Goal: Task Accomplishment & Management: Complete application form

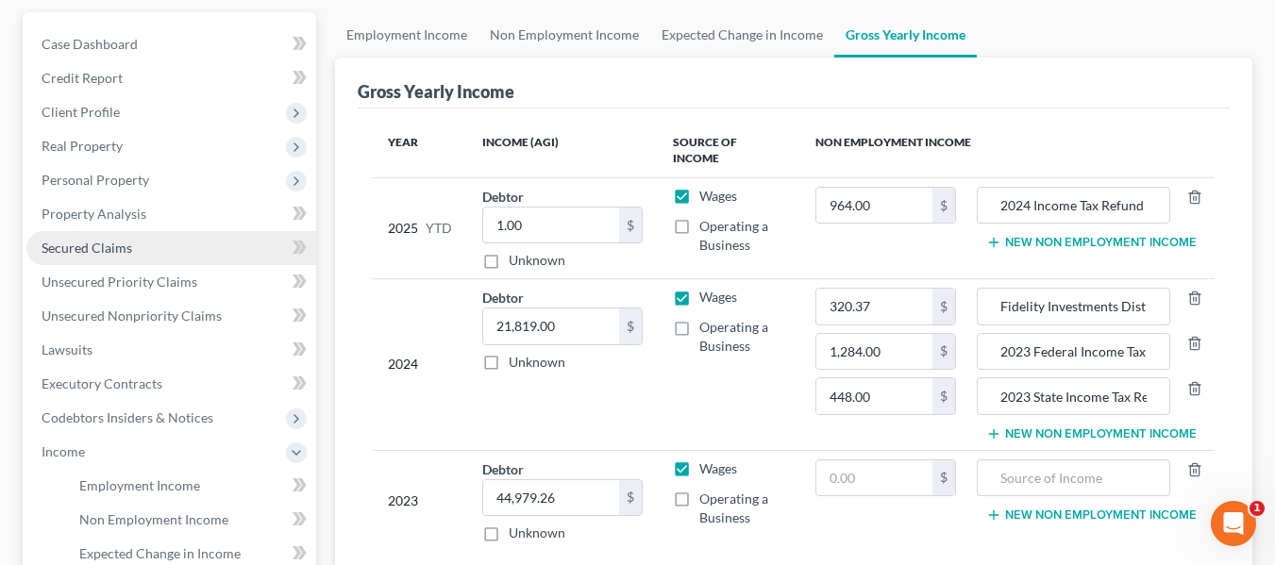
scroll to position [170, 0]
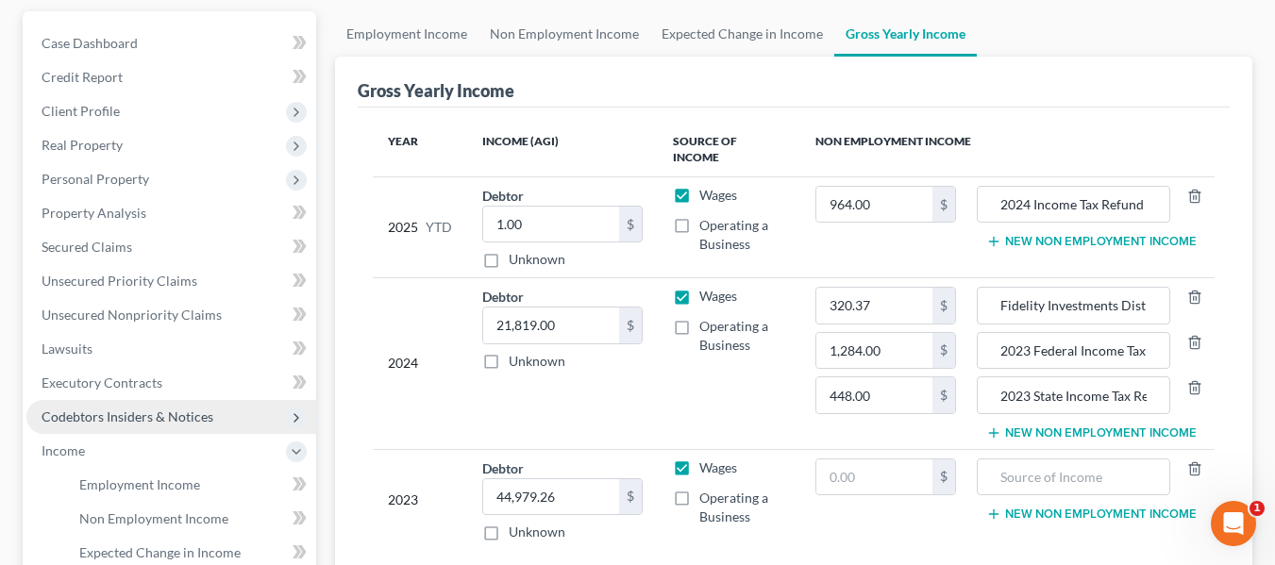
click at [126, 409] on span "Codebtors Insiders & Notices" at bounding box center [128, 417] width 172 height 16
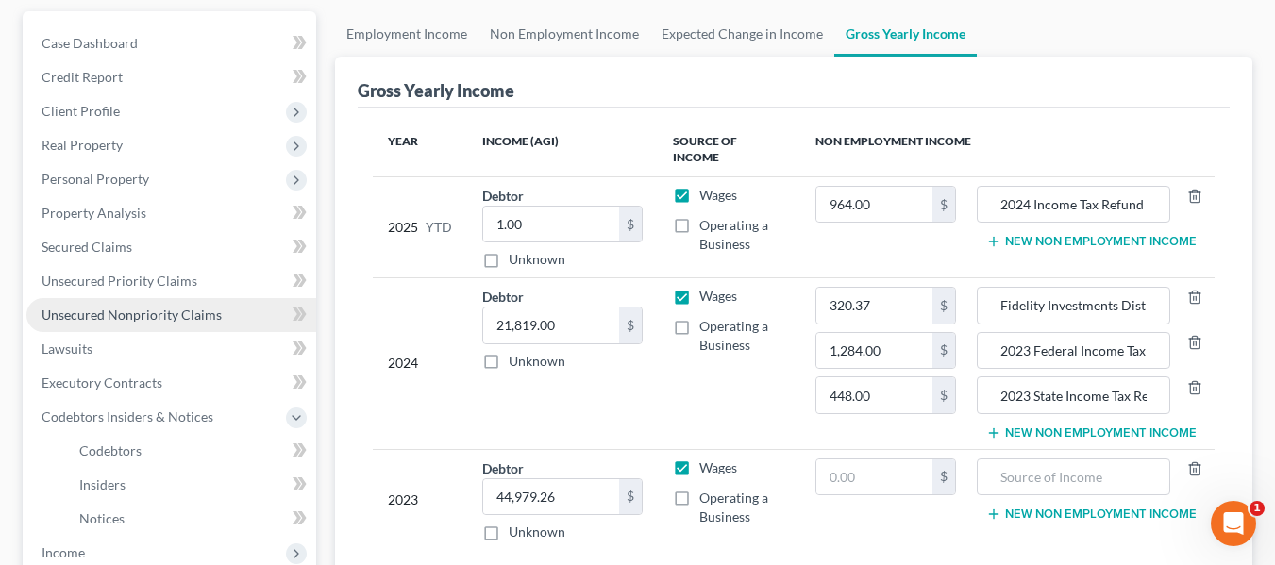
click at [160, 310] on span "Unsecured Nonpriority Claims" at bounding box center [132, 315] width 180 height 16
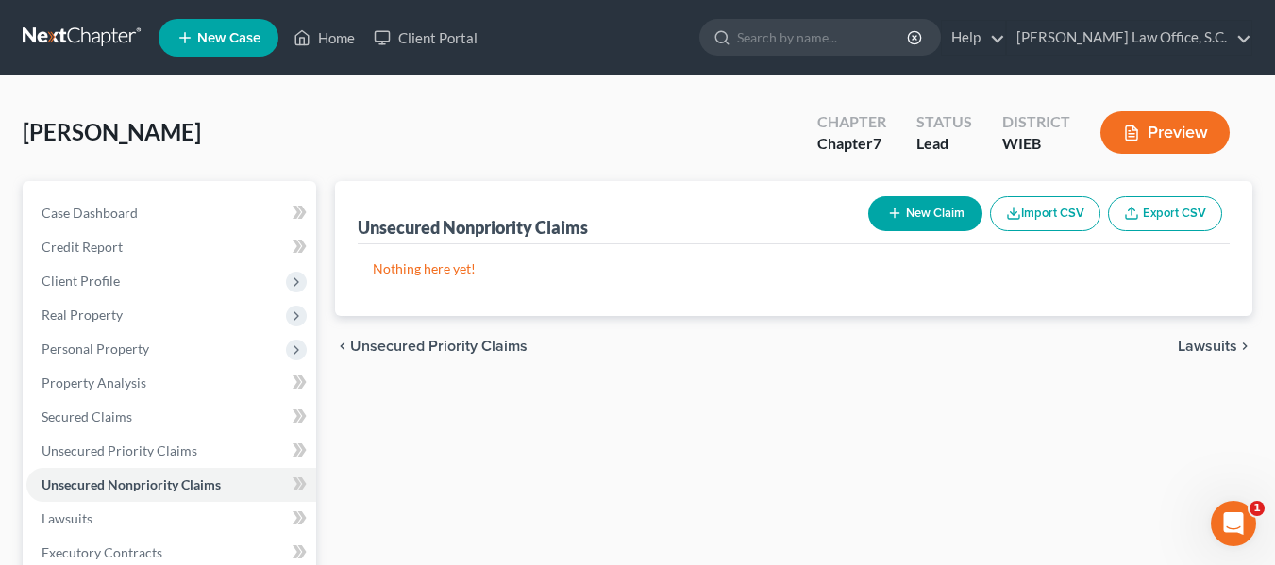
click at [950, 214] on button "New Claim" at bounding box center [925, 213] width 114 height 35
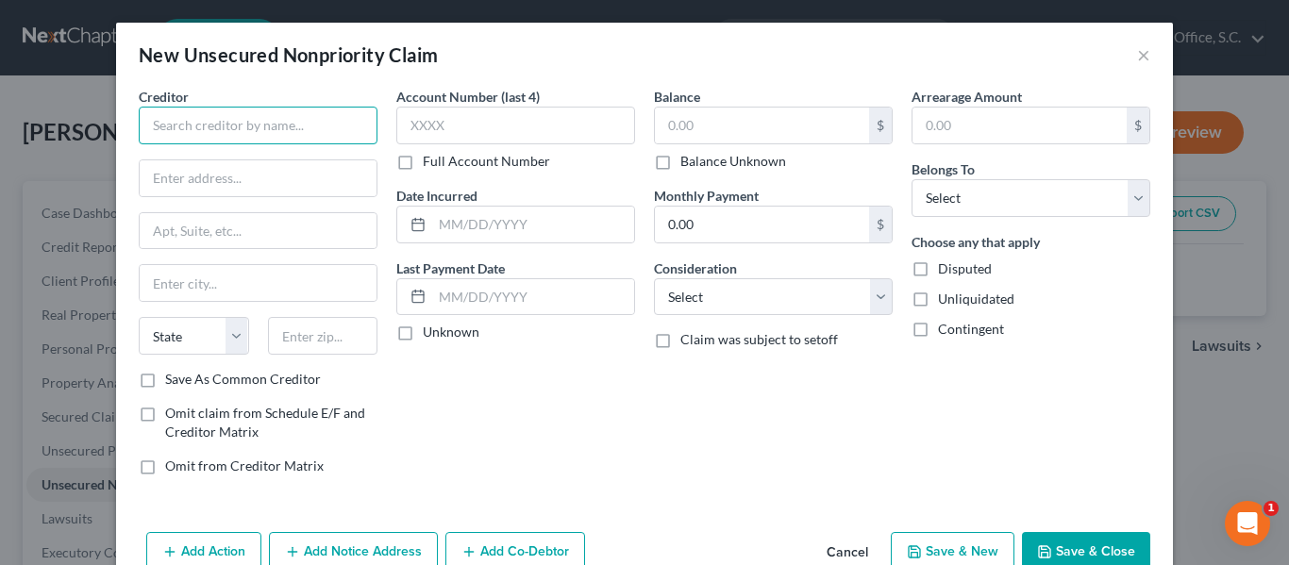
click at [292, 132] on input "text" at bounding box center [258, 126] width 239 height 38
type input "Ally Credit Card"
type input "[STREET_ADDRESS]"
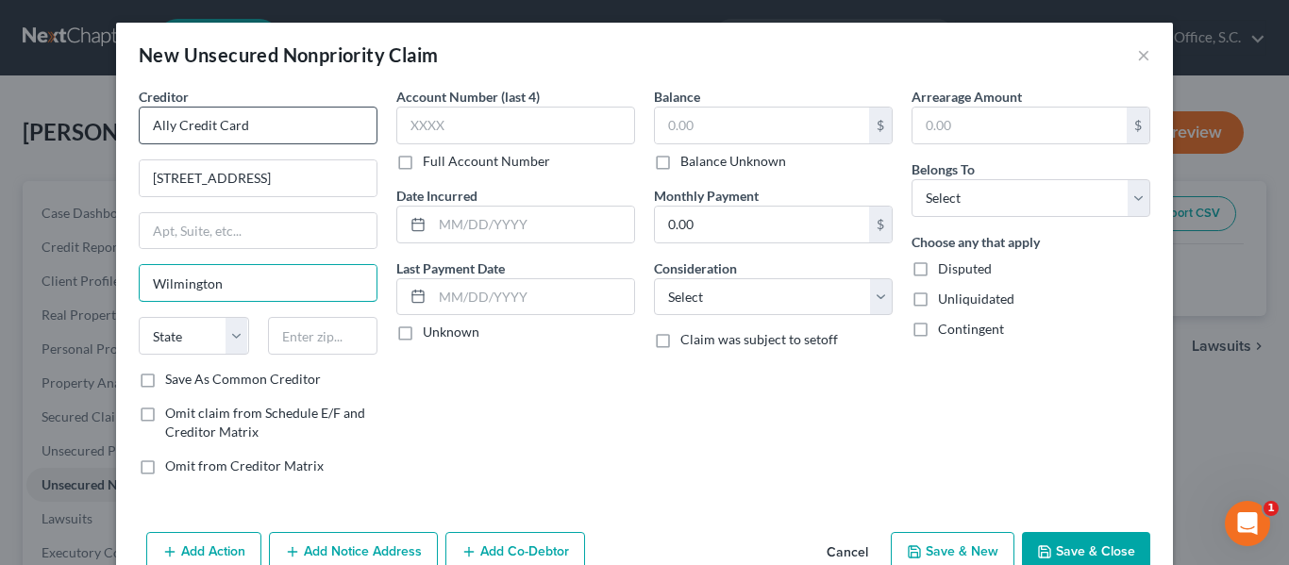
type input "Wilmington"
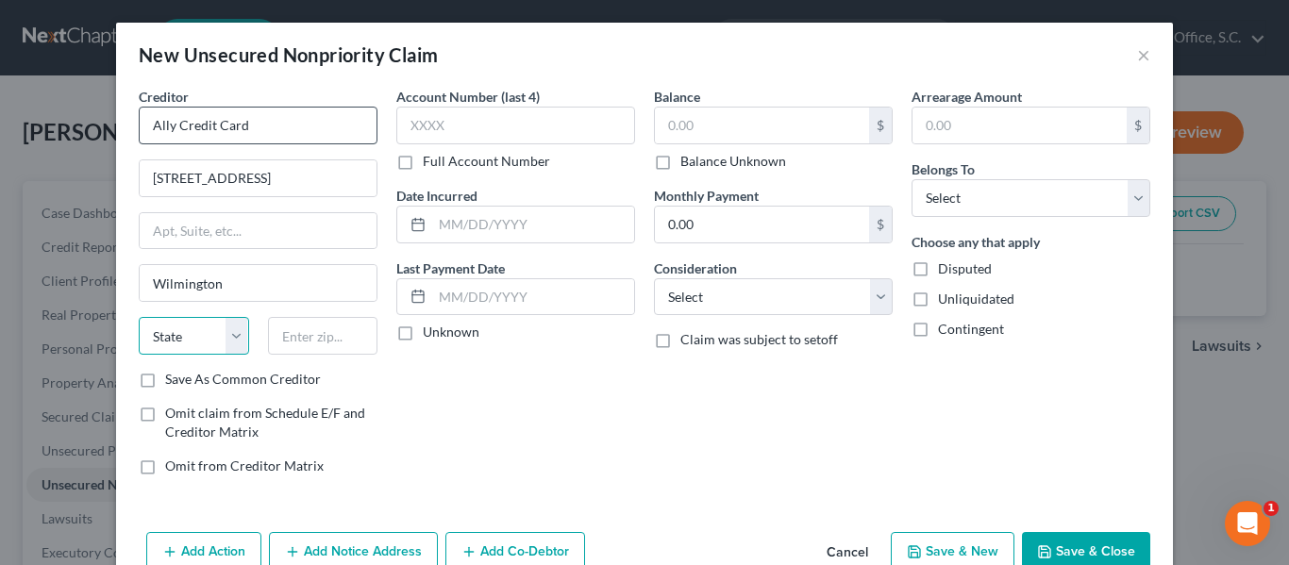
select select "7"
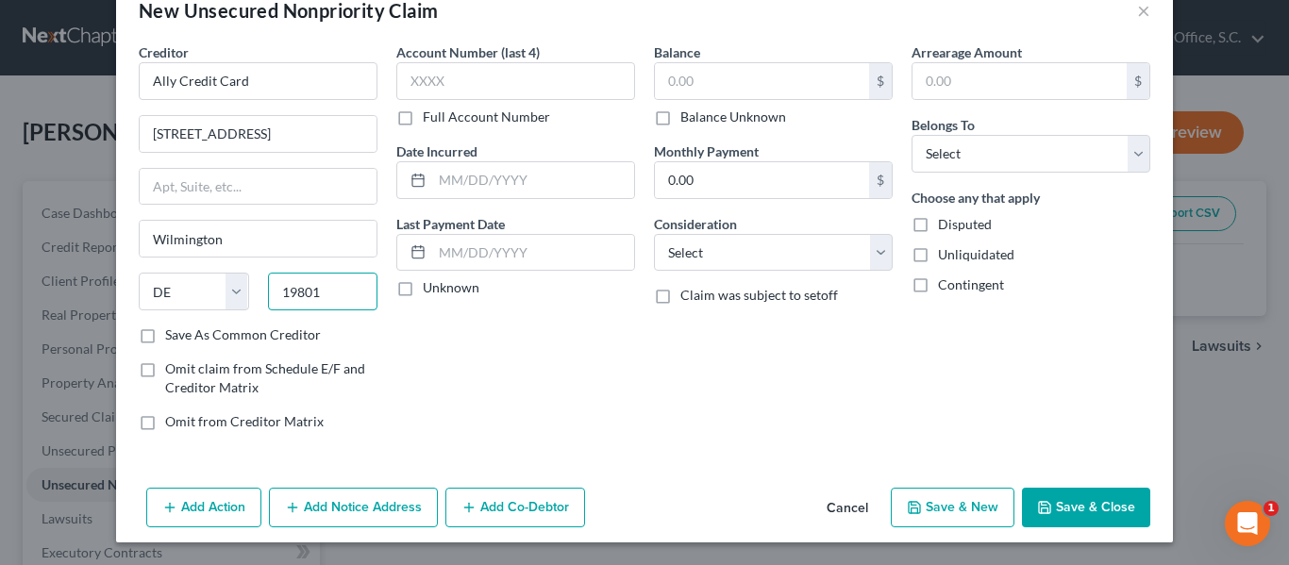
scroll to position [10, 0]
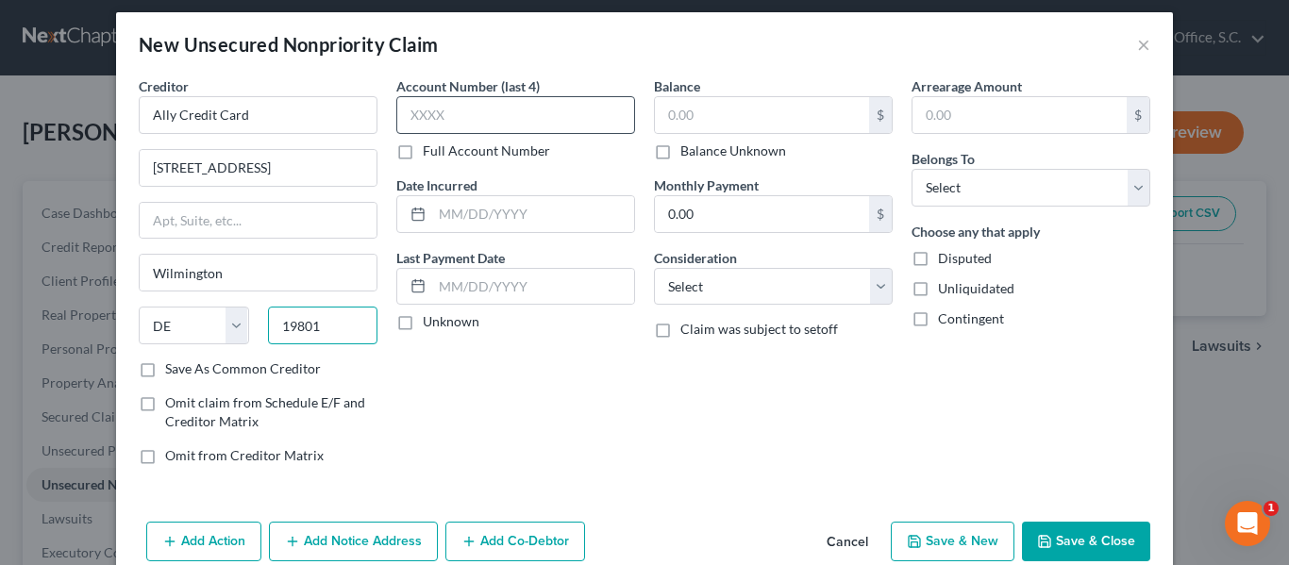
type input "19801"
click at [438, 111] on input "text" at bounding box center [515, 115] width 239 height 38
type input "0460"
click at [441, 209] on input "text" at bounding box center [533, 214] width 202 height 36
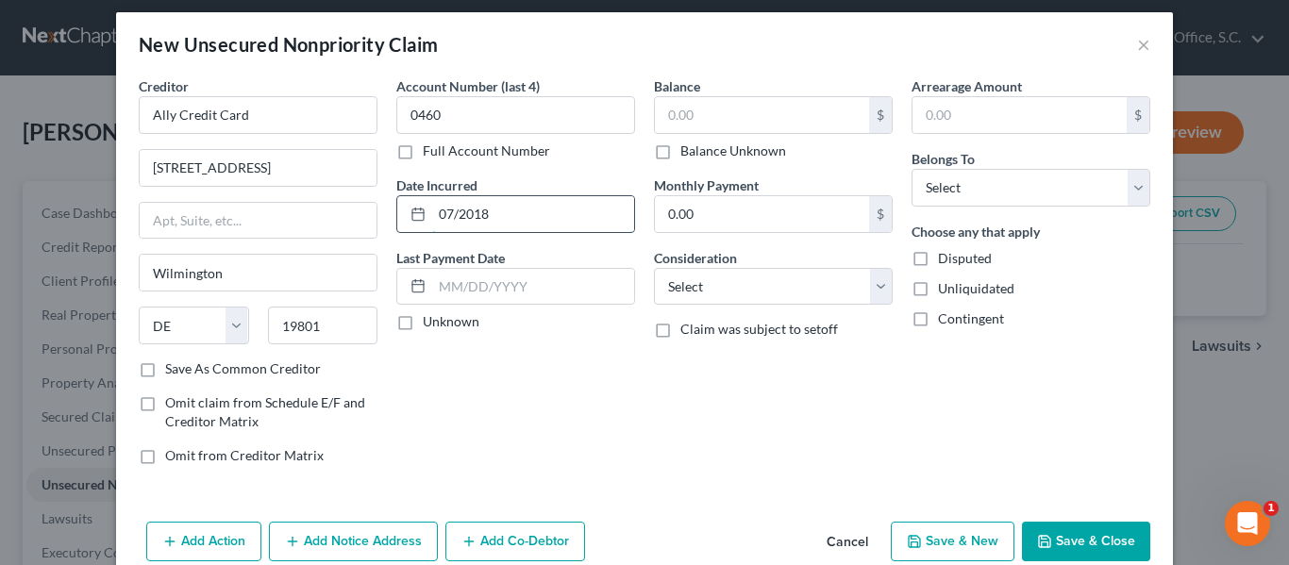
type input "07/2018"
type input "4,289"
type input "185"
select select "2"
type input "311"
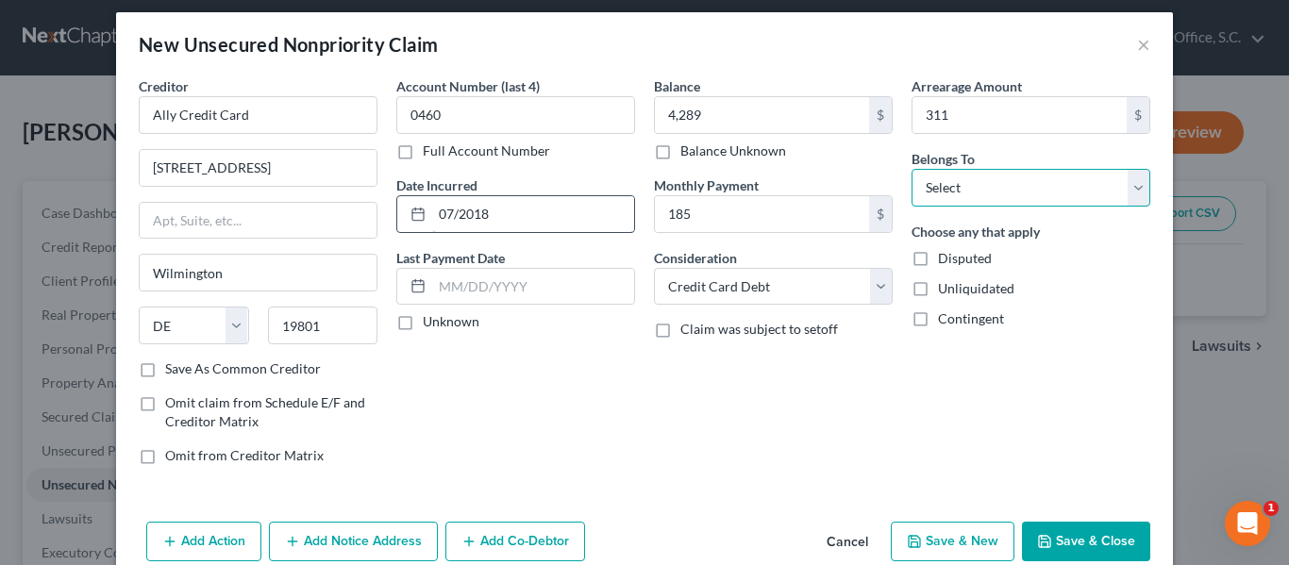
select select "0"
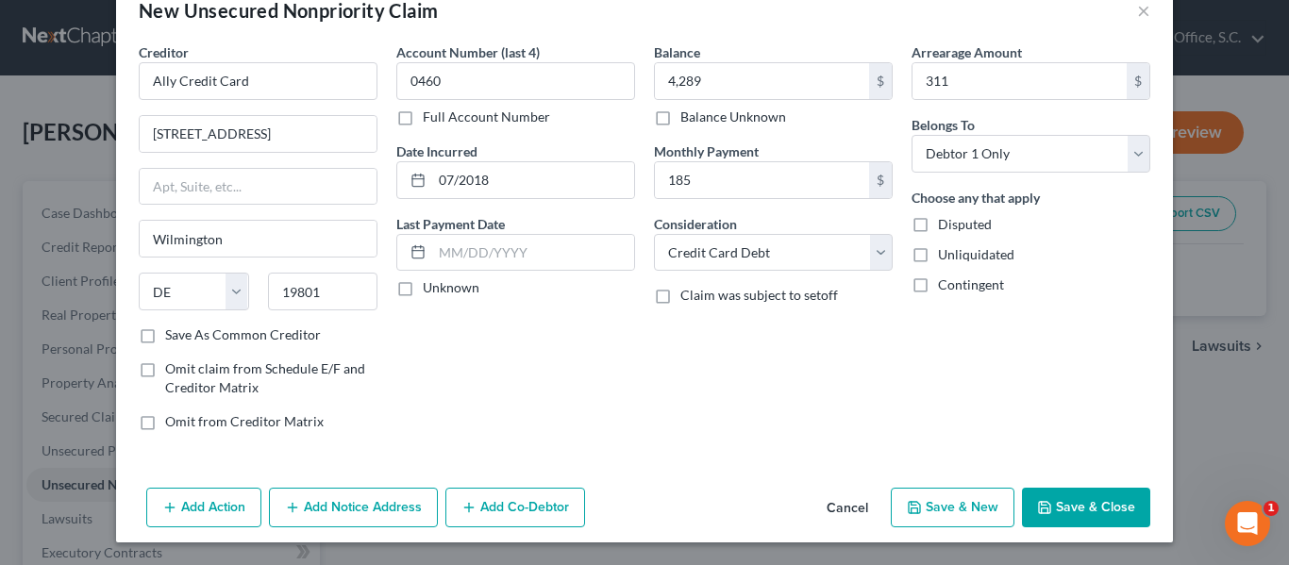
click at [961, 504] on button "Save & New" at bounding box center [953, 508] width 124 height 40
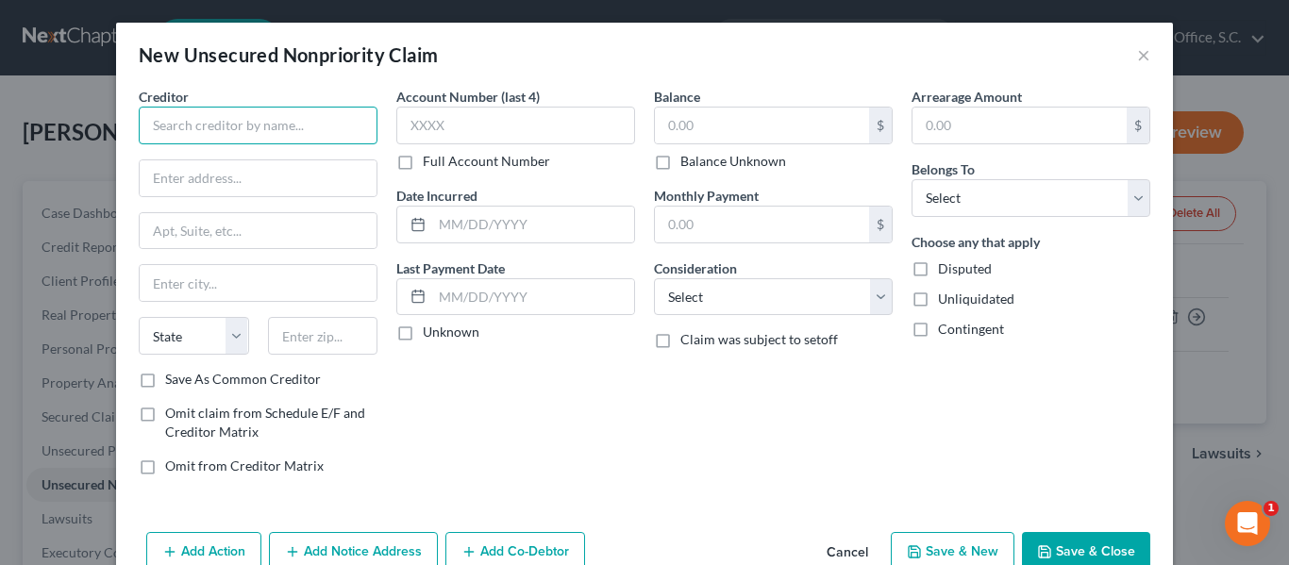
click at [308, 114] on input "text" at bounding box center [258, 126] width 239 height 38
type input "Barclays Bank of Deleware"
type input "PO Box 8803"
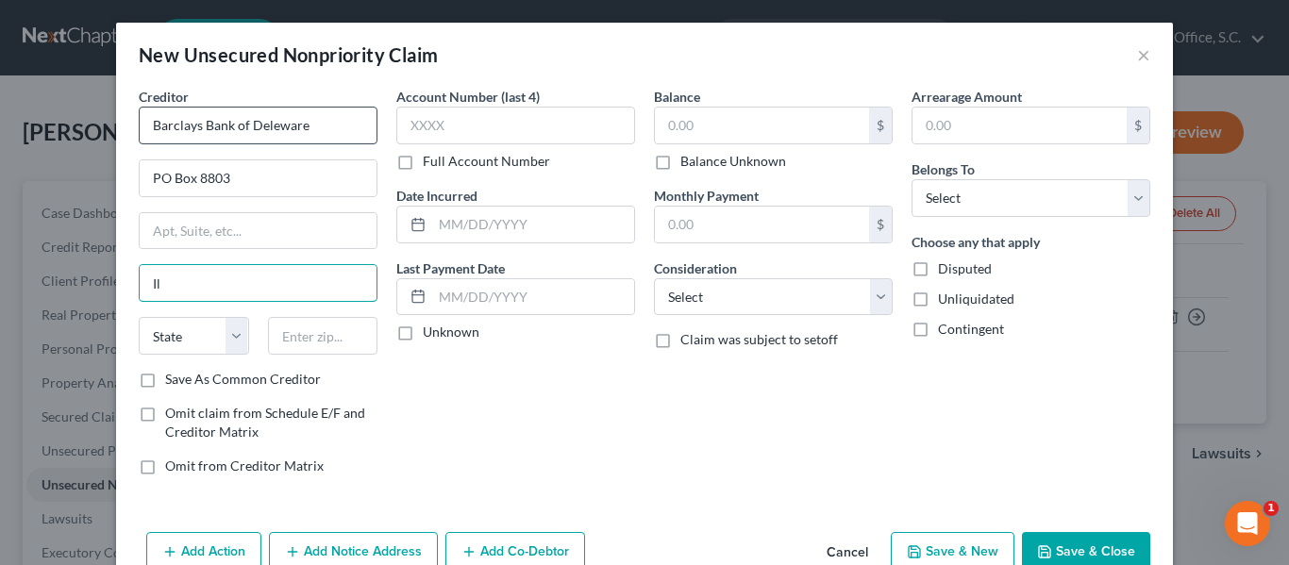
type input "I"
type input "Q"
type input "Willmington"
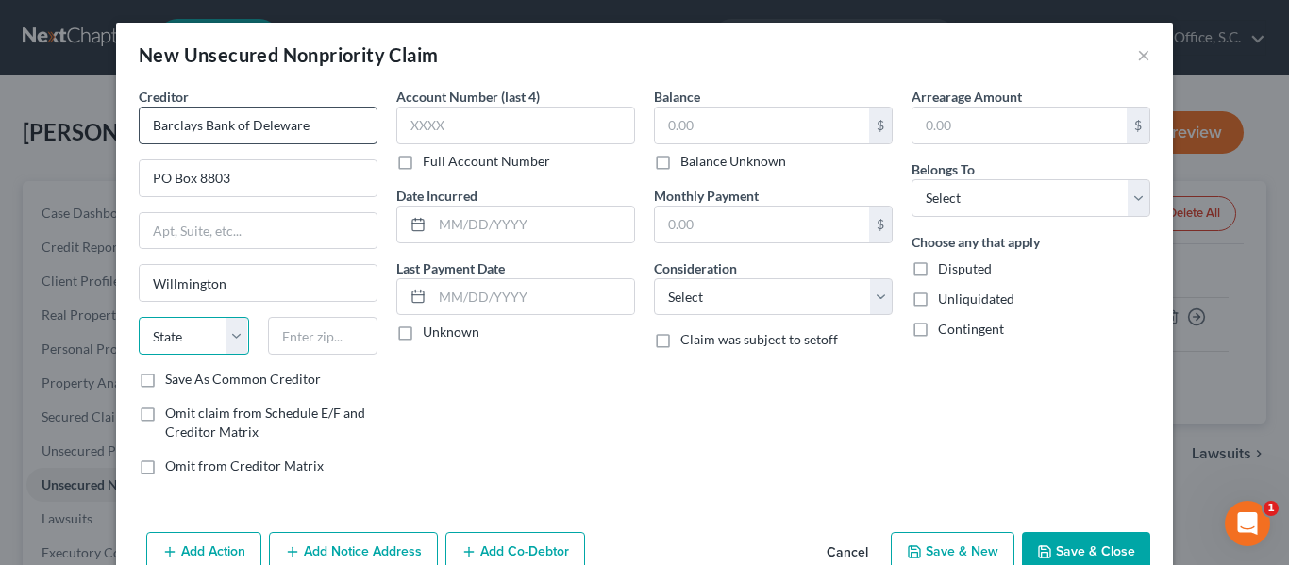
select select "7"
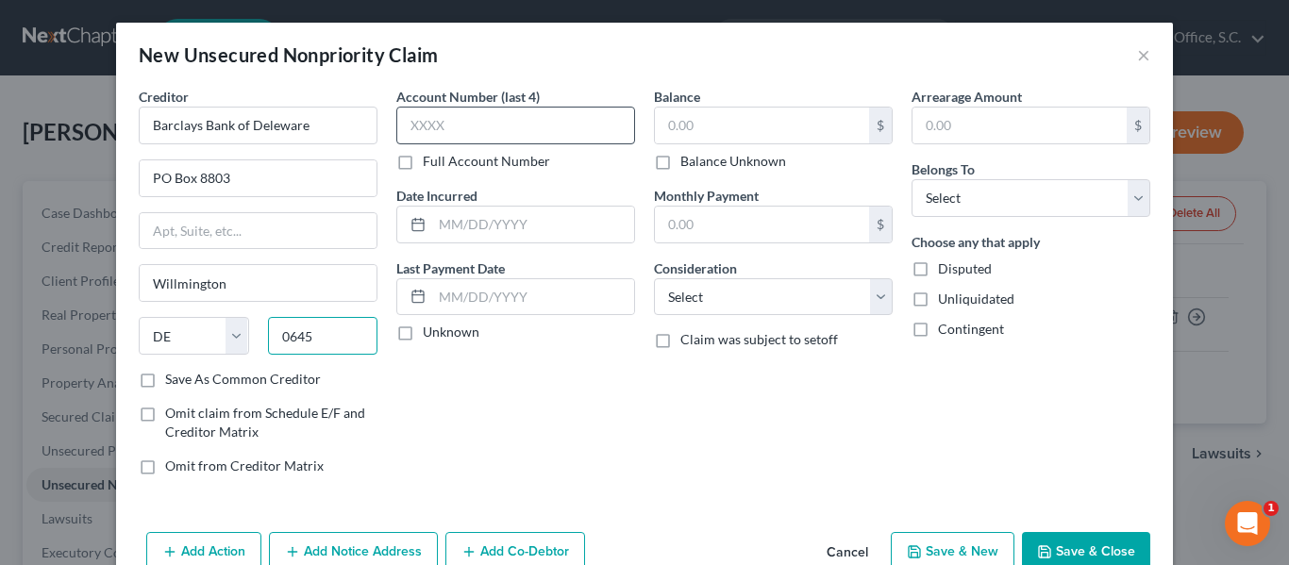
type input "0645"
click at [446, 140] on input "text" at bounding box center [515, 126] width 239 height 38
type input "0645"
click at [346, 343] on input "0645" at bounding box center [323, 336] width 110 height 38
type input "0"
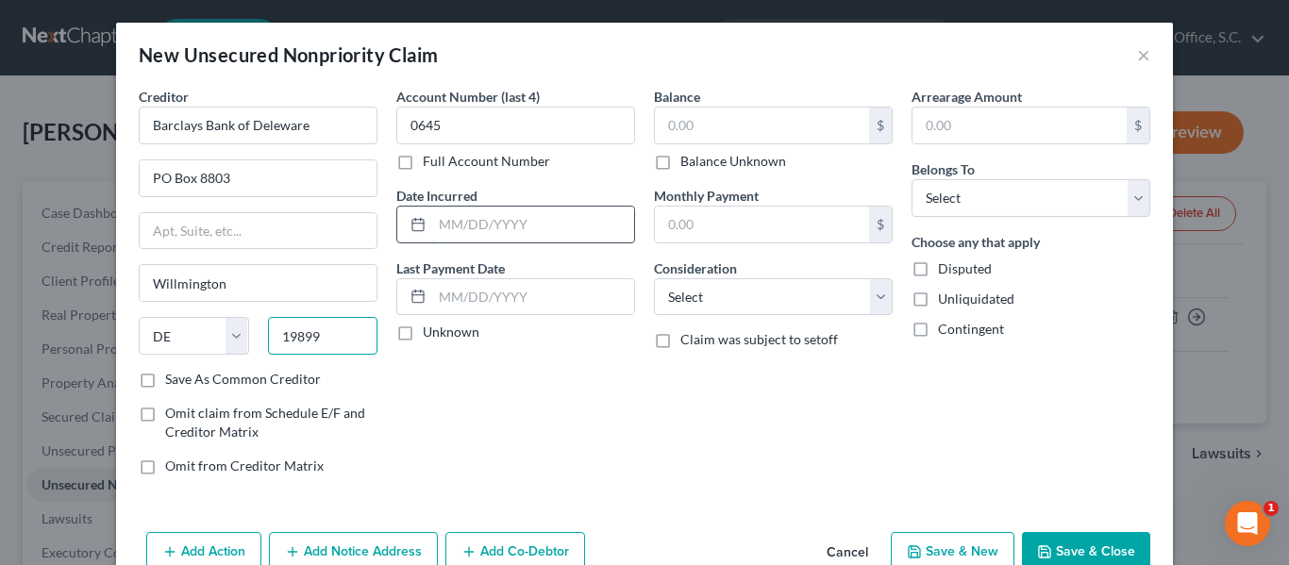
type input "19899"
type input "Wilmington"
click at [494, 229] on input "text" at bounding box center [533, 225] width 202 height 36
type input "05/2022"
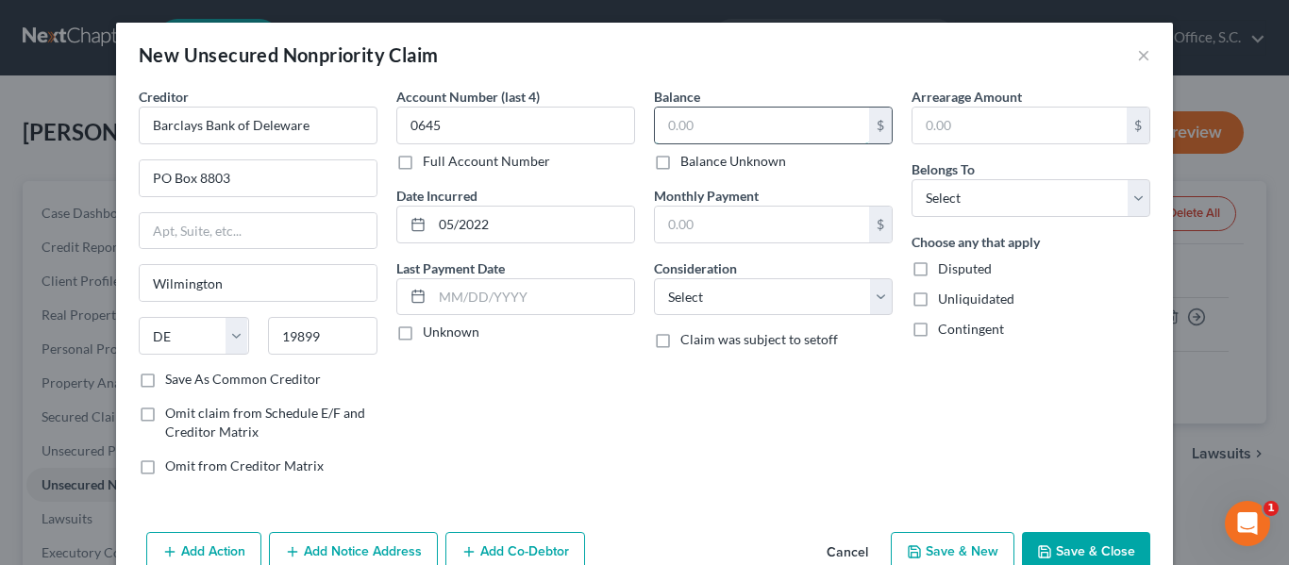
click at [751, 127] on input "text" at bounding box center [762, 126] width 214 height 36
click at [751, 127] on input "3" at bounding box center [762, 126] width 214 height 36
type input "3,490"
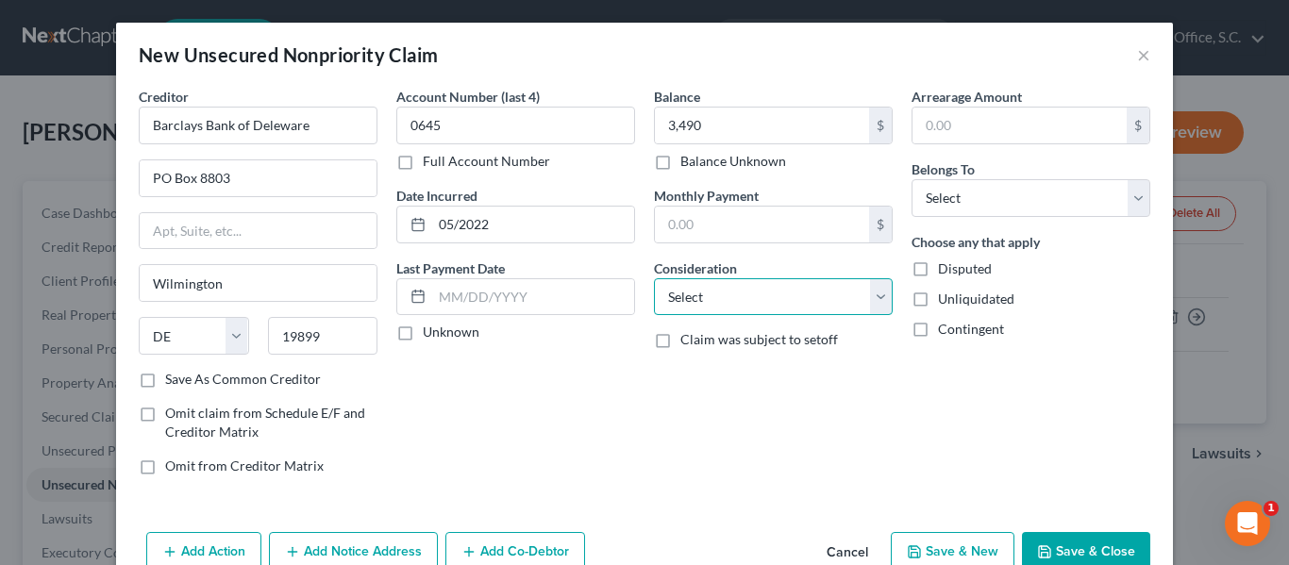
click at [790, 298] on select "Select Cable / Satellite Services Collection Agency Credit Card Debt Debt Couns…" at bounding box center [773, 297] width 239 height 38
select select "2"
click at [654, 278] on select "Select Cable / Satellite Services Collection Agency Credit Card Debt Debt Couns…" at bounding box center [773, 297] width 239 height 38
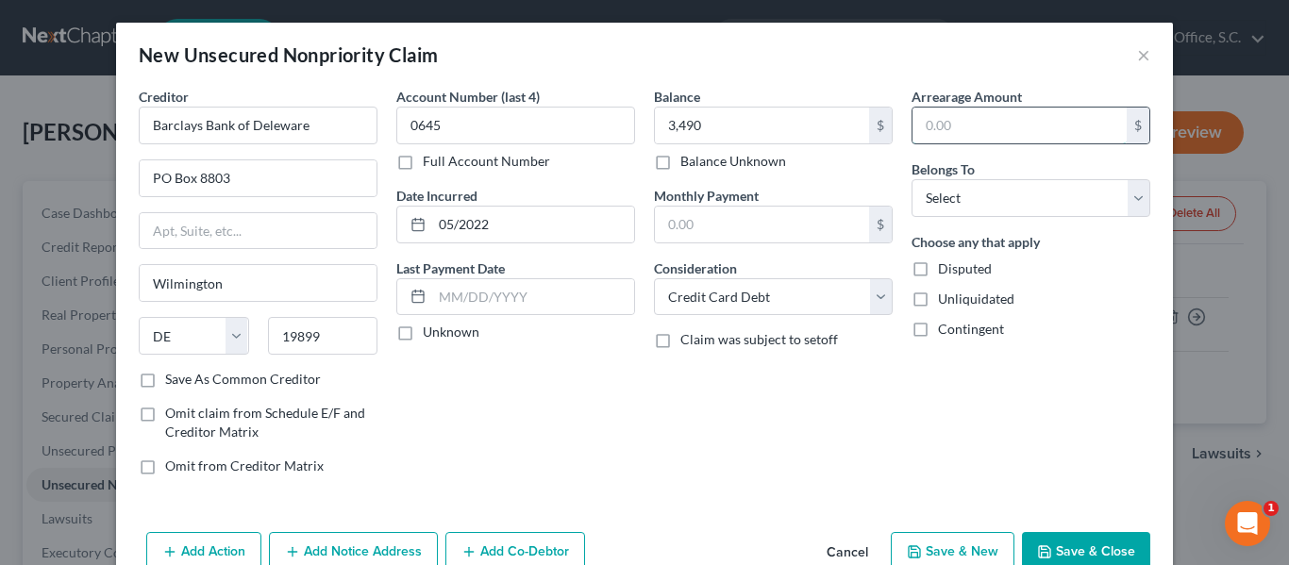
click at [936, 119] on input "text" at bounding box center [1020, 126] width 214 height 36
type input "113"
click at [949, 187] on select "Select Debtor 1 Only Debtor 2 Only Debtor 1 And Debtor 2 Only At Least One Of T…" at bounding box center [1031, 198] width 239 height 38
click at [912, 179] on select "Select Debtor 1 Only Debtor 2 Only Debtor 1 And Debtor 2 Only At Least One Of T…" at bounding box center [1031, 198] width 239 height 38
click at [949, 187] on select "Select Debtor 1 Only Debtor 2 Only Debtor 1 And Debtor 2 Only At Least One Of T…" at bounding box center [1031, 198] width 239 height 38
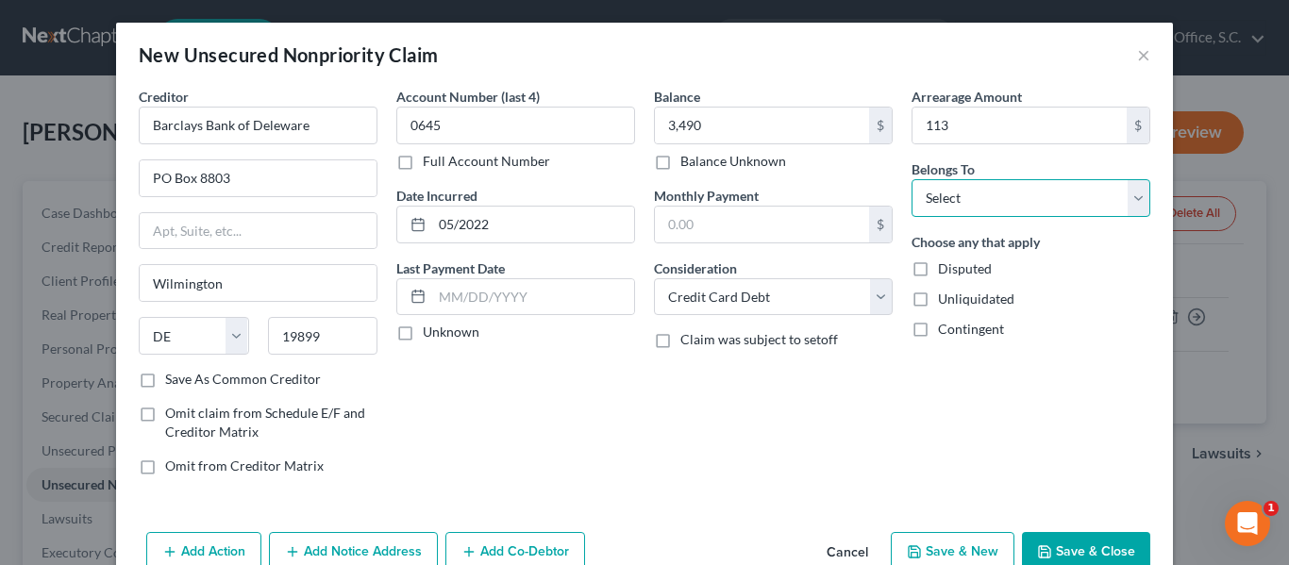
select select "0"
click at [912, 179] on select "Select Debtor 1 Only Debtor 2 Only Debtor 1 And Debtor 2 Only At Least One Of T…" at bounding box center [1031, 198] width 239 height 38
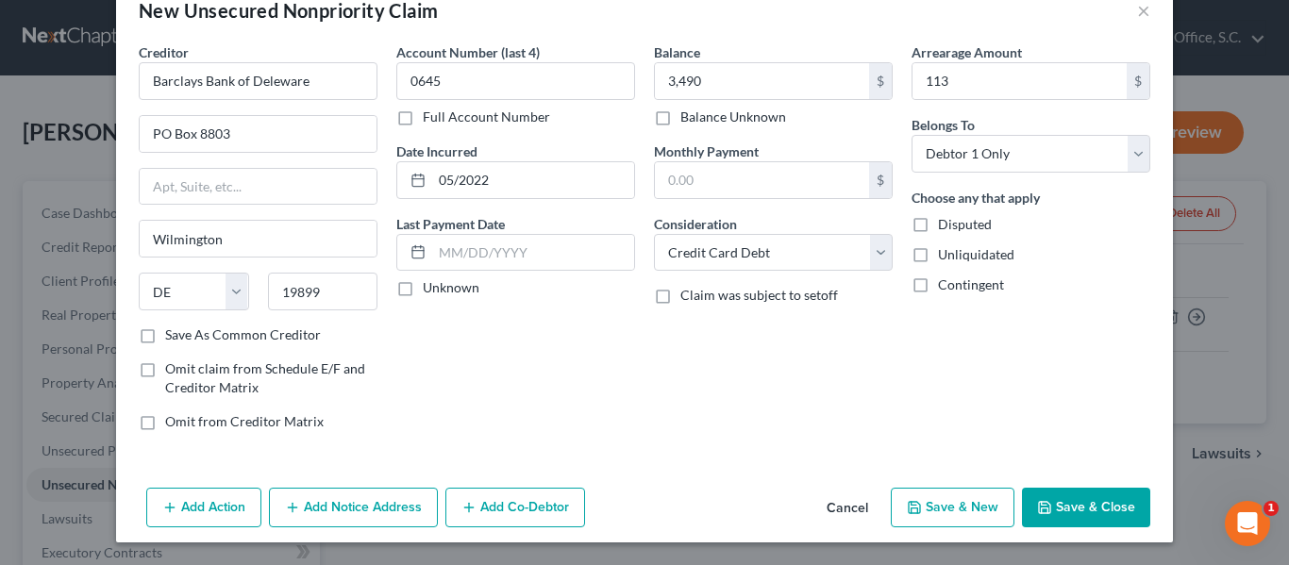
click at [969, 504] on button "Save & New" at bounding box center [953, 508] width 124 height 40
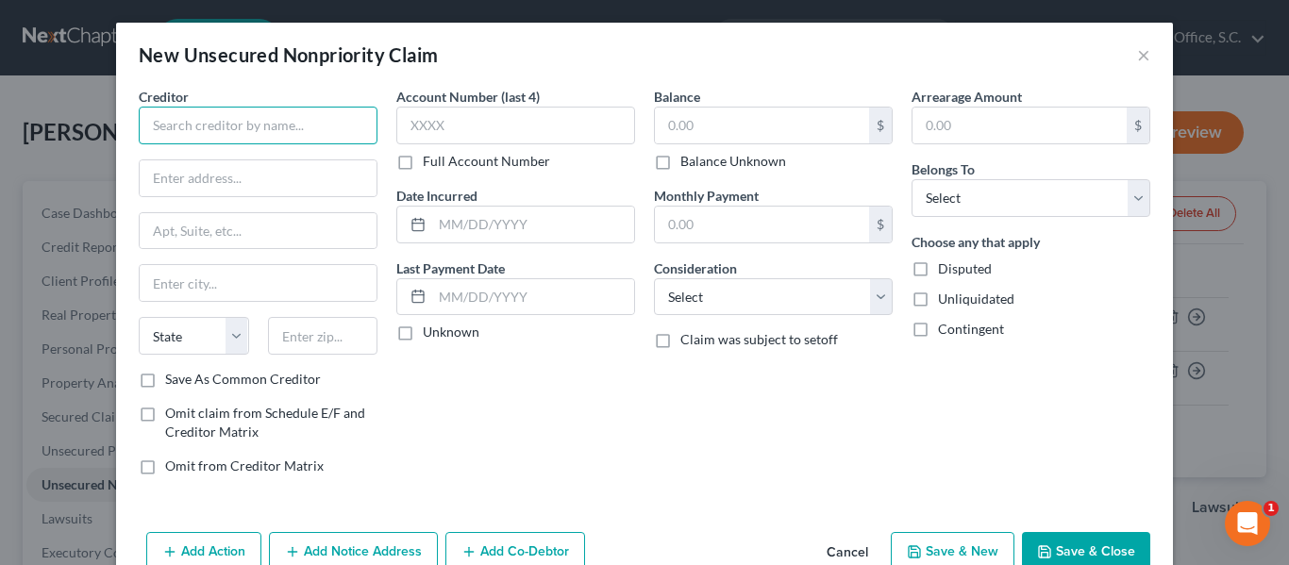
click at [347, 127] on input "text" at bounding box center [258, 126] width 239 height 38
type input "Best Buy"
type input "PO Box 6497"
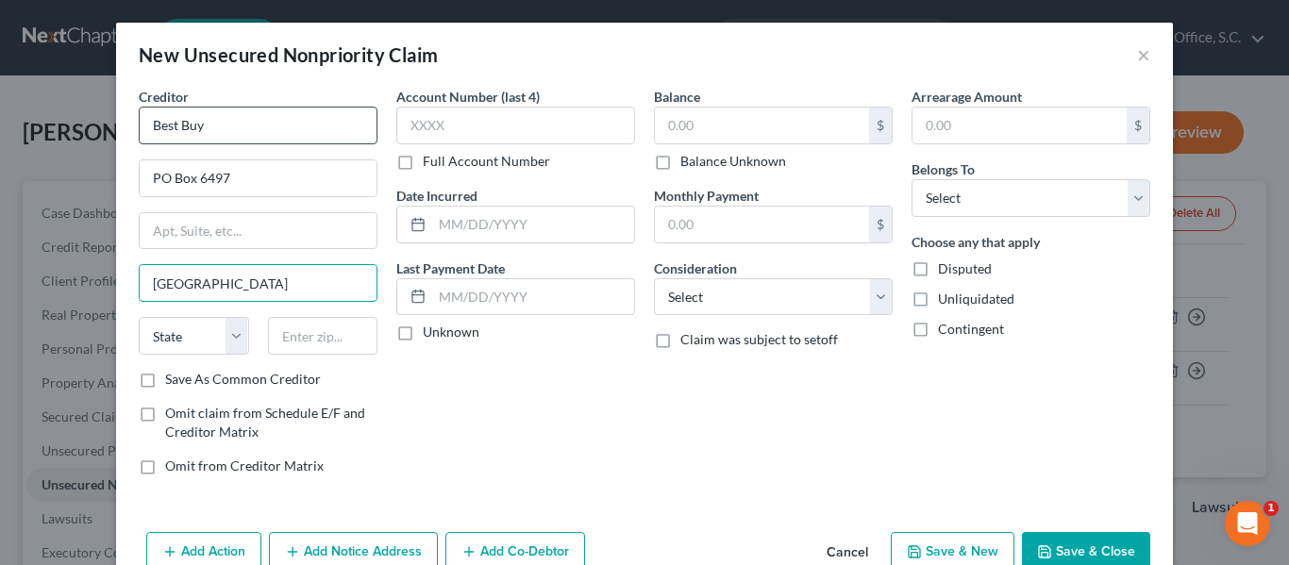
type input "[GEOGRAPHIC_DATA]"
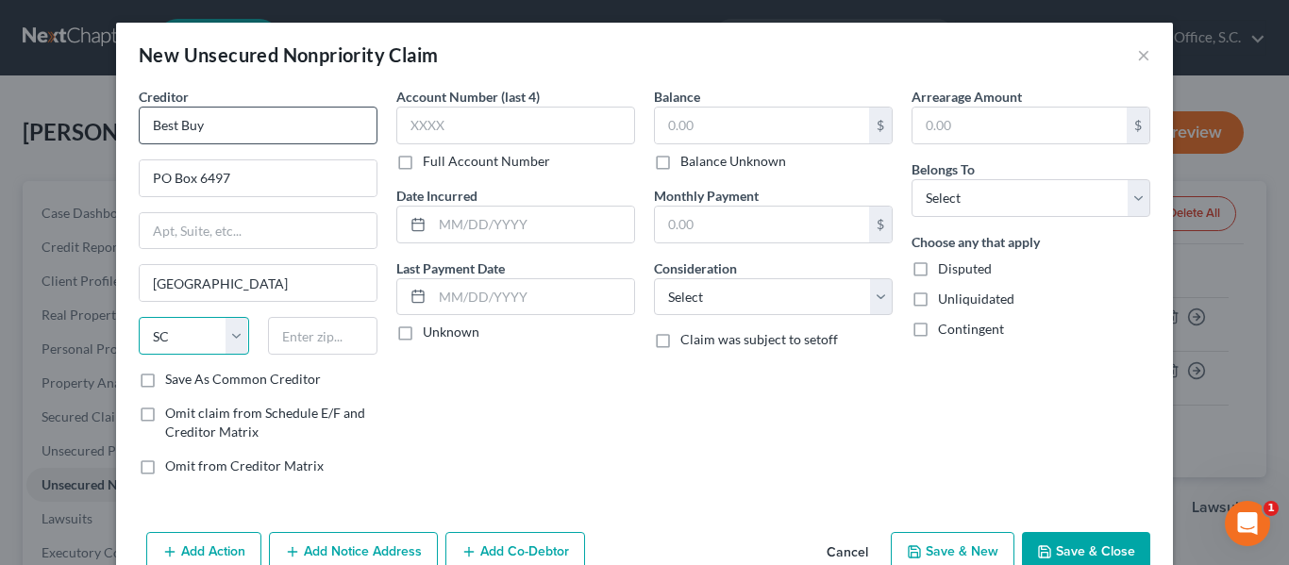
select select "43"
type input "57117"
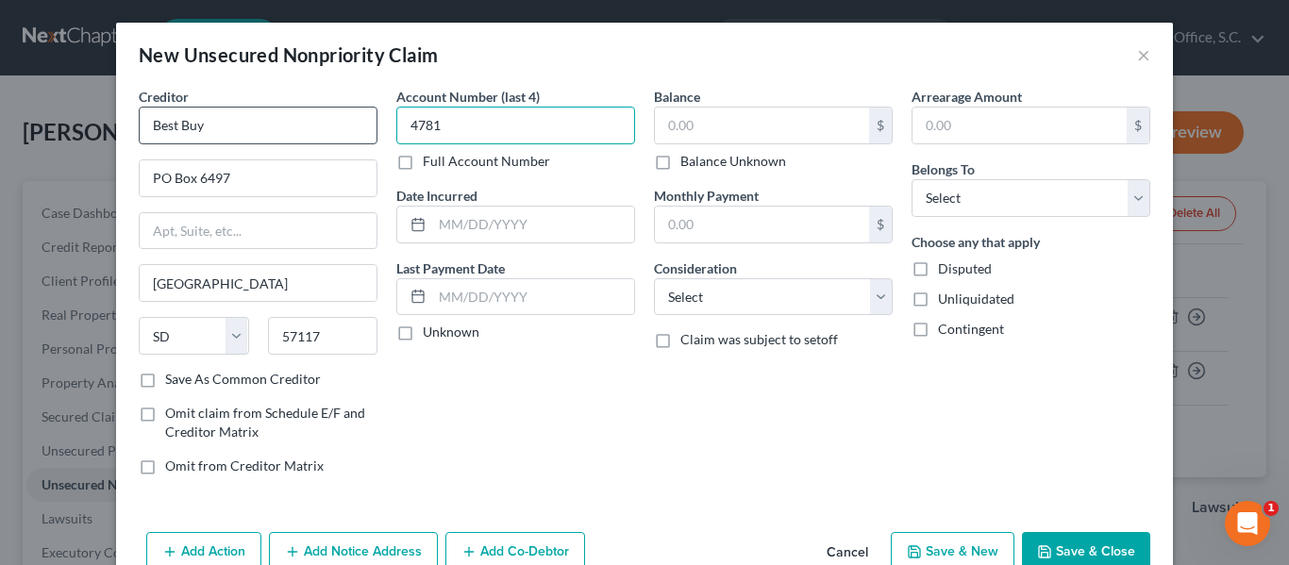
type input "4781"
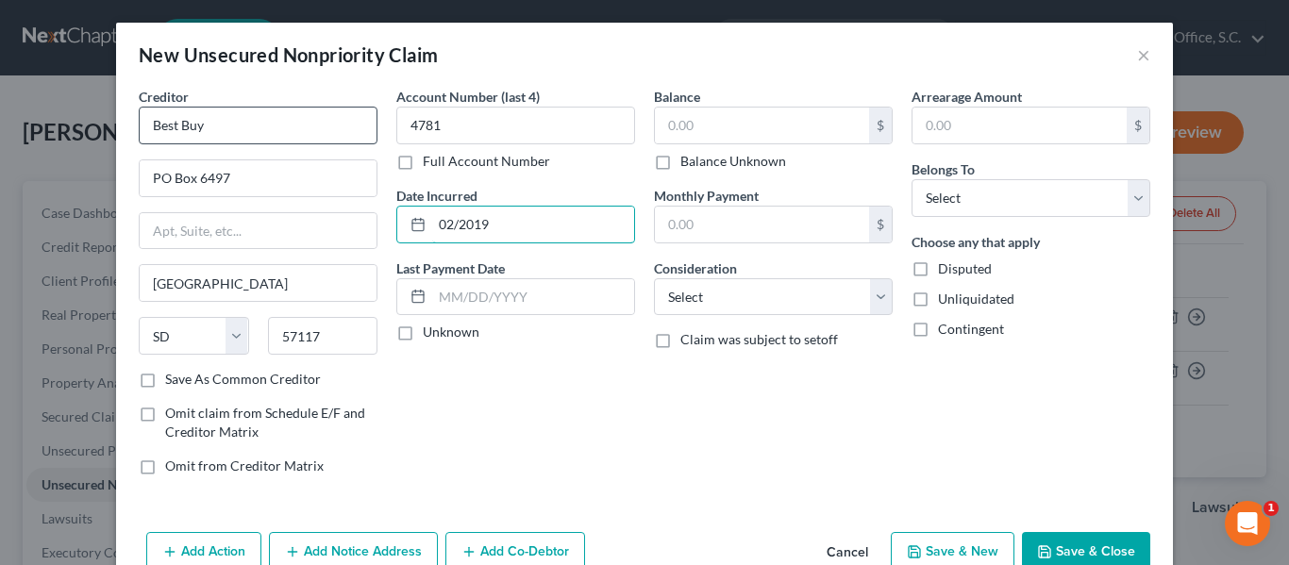
type input "02/2019"
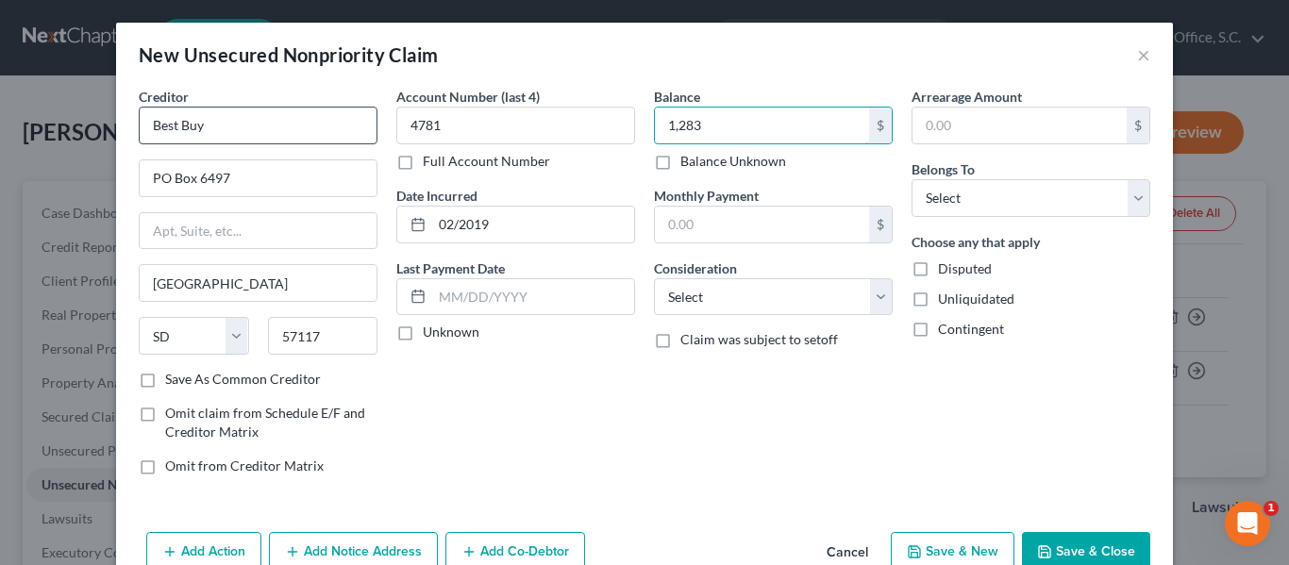
type input "1,283"
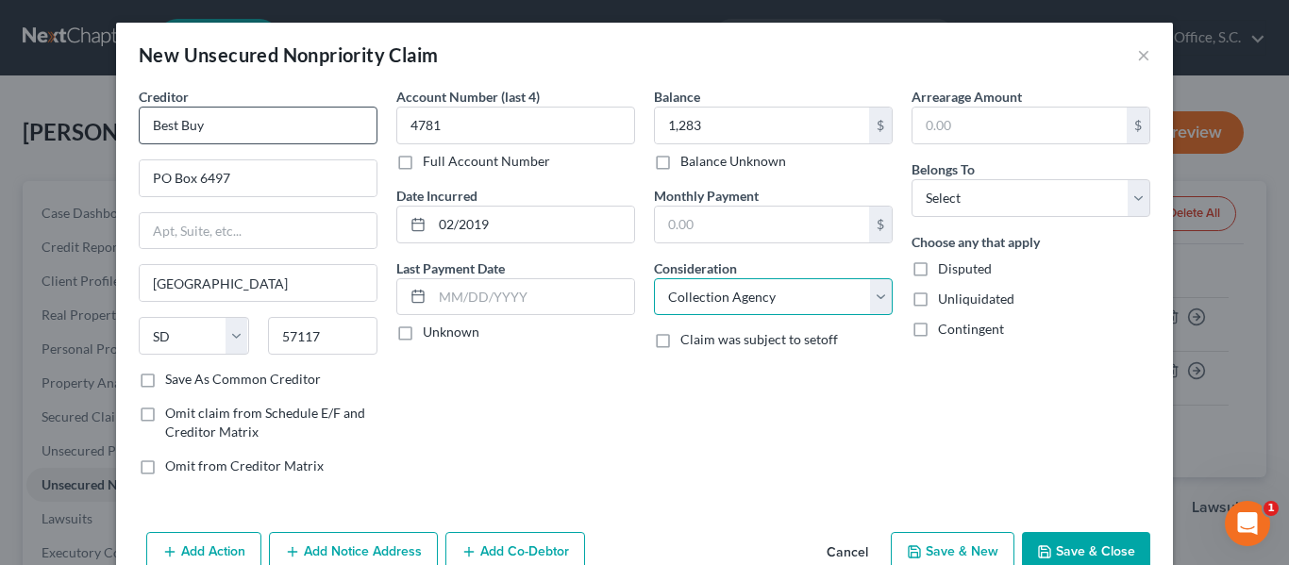
select select "2"
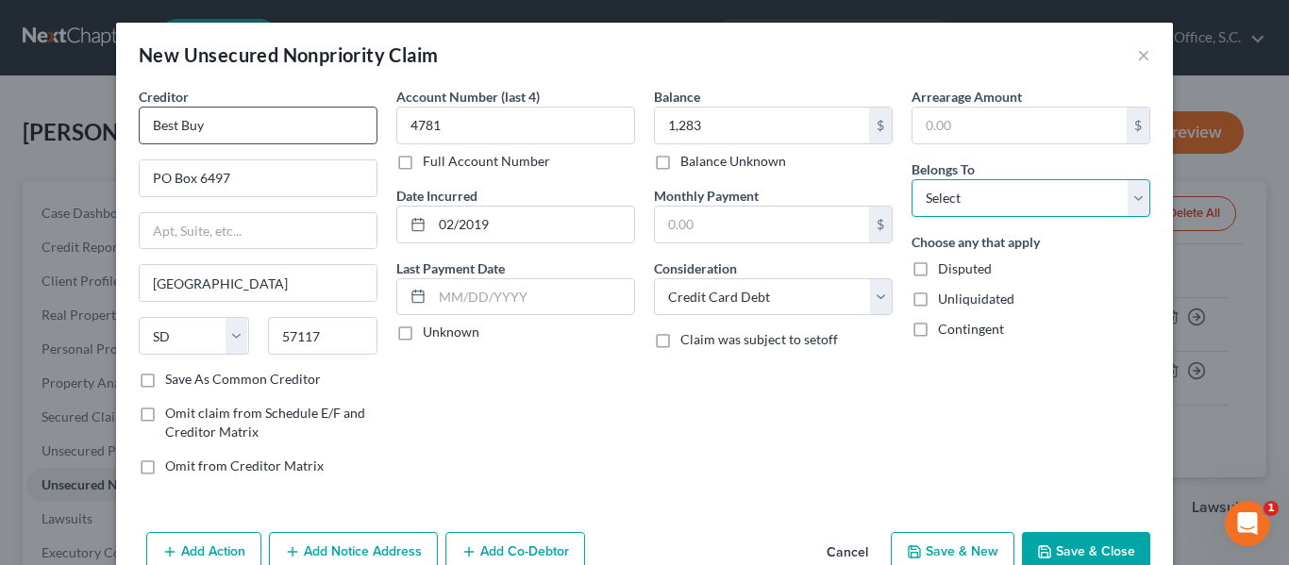
select select "0"
click at [955, 543] on button "Save & New" at bounding box center [953, 552] width 124 height 40
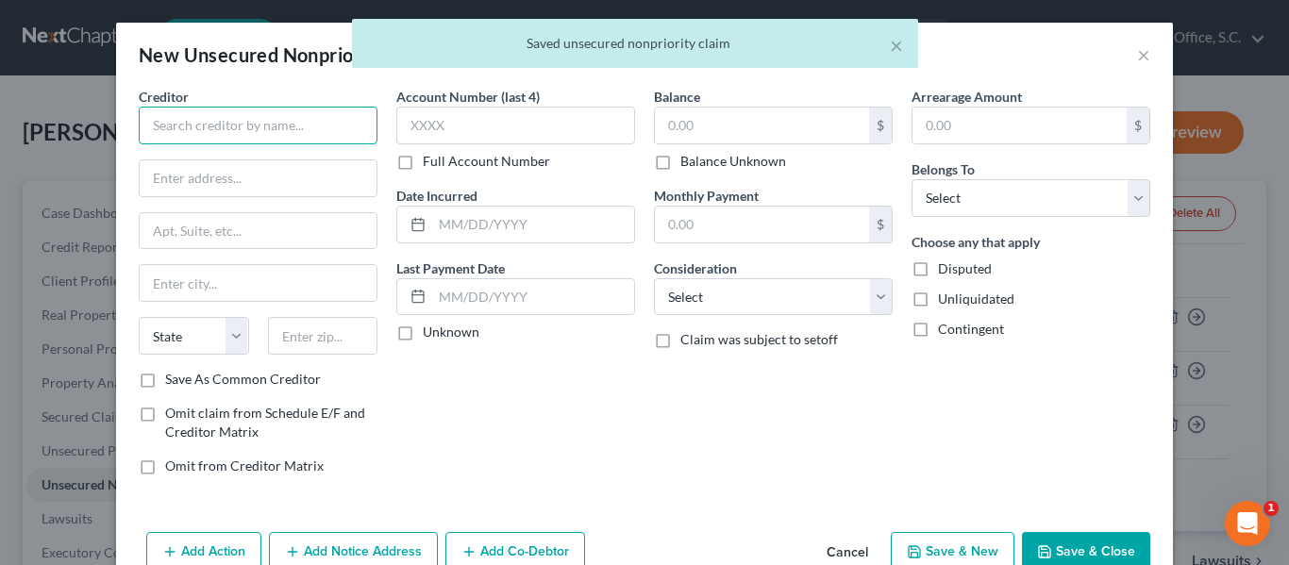
click at [342, 122] on input "text" at bounding box center [258, 126] width 239 height 38
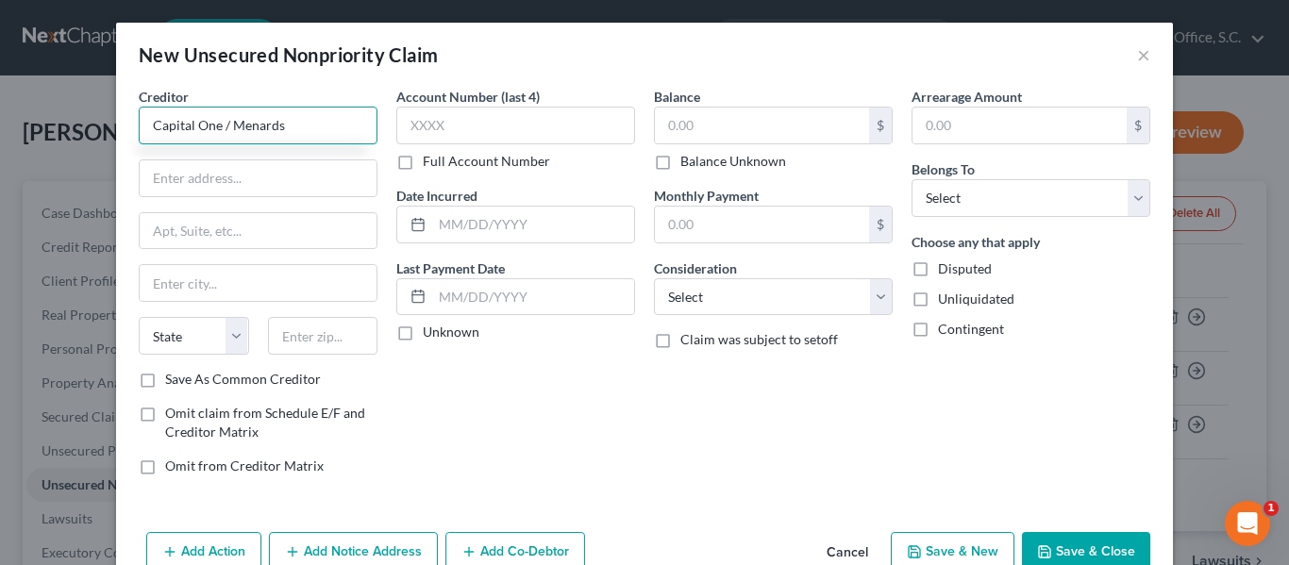
type input "Capital One / Menards"
type input "PO Box 31293"
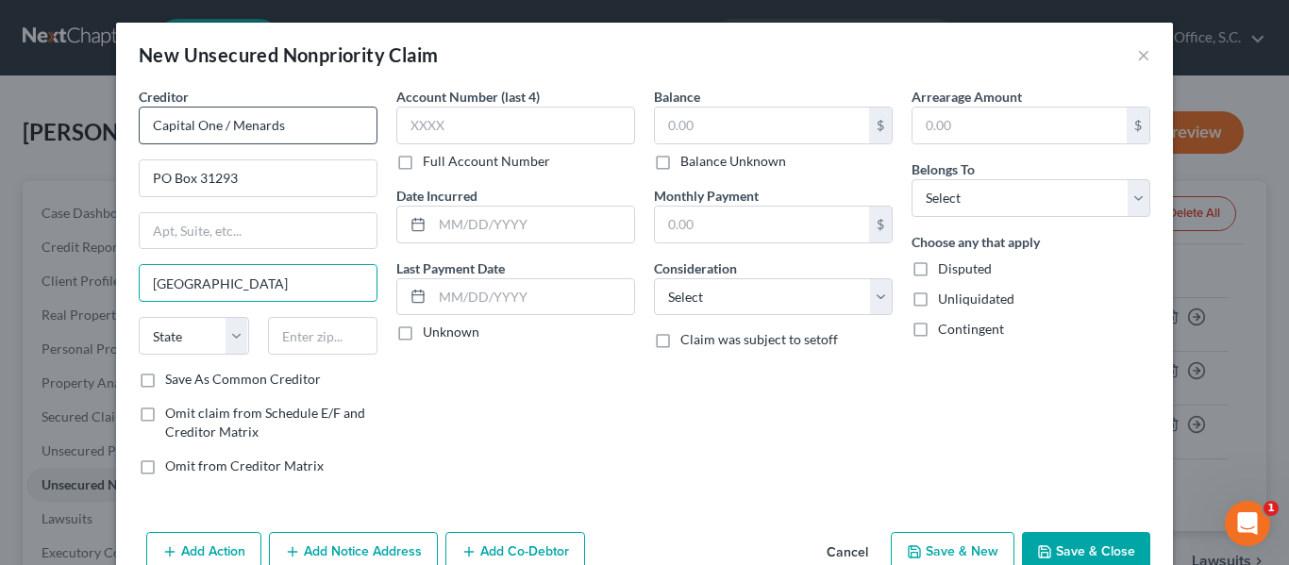
type input "[GEOGRAPHIC_DATA]"
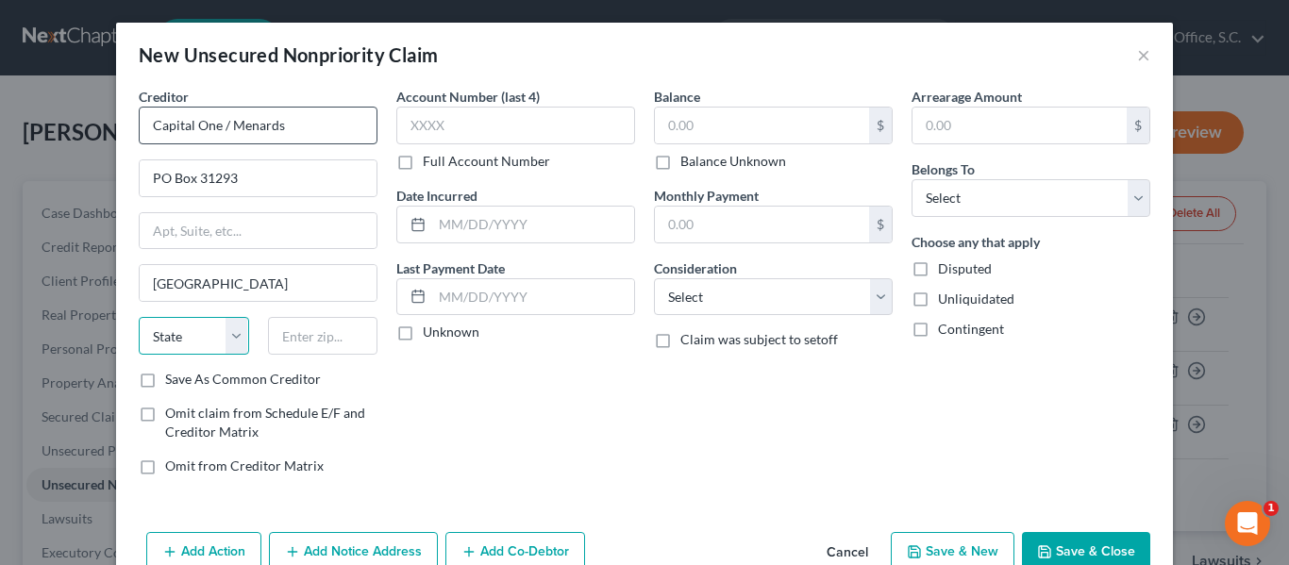
select select "46"
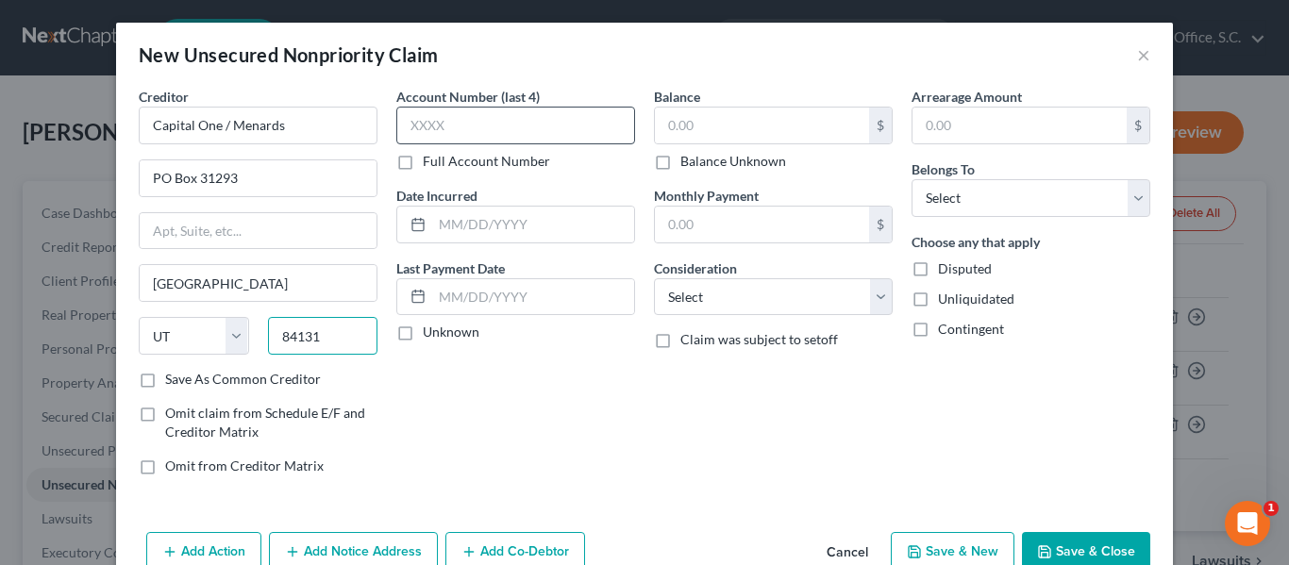
type input "84131"
click at [471, 122] on input "text" at bounding box center [515, 126] width 239 height 38
type input "8057"
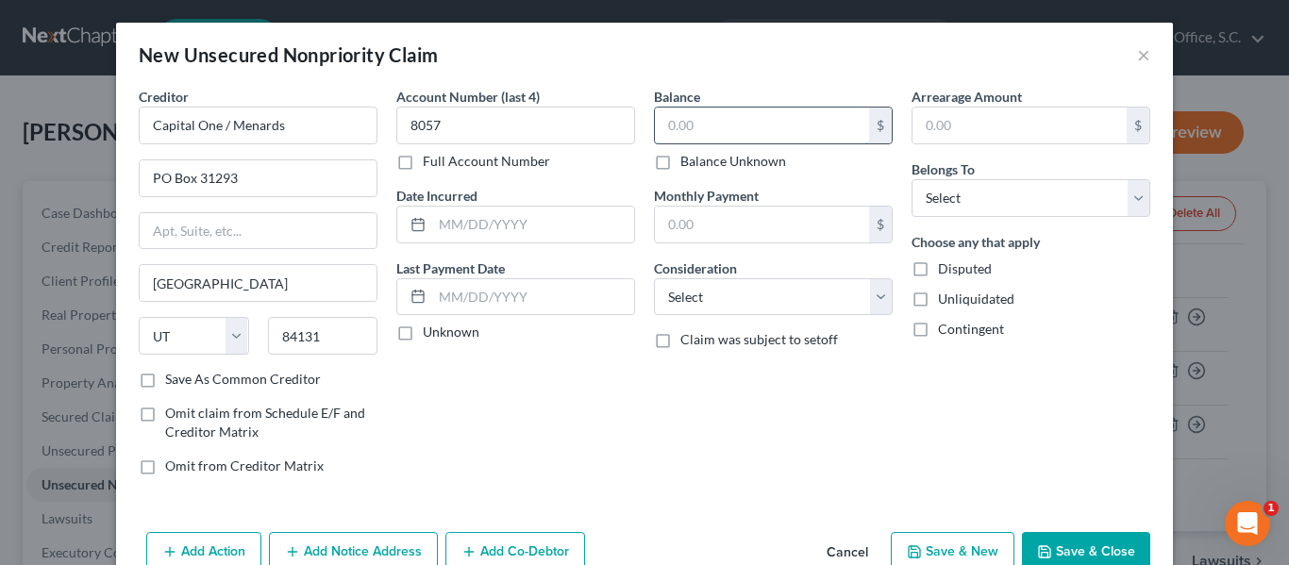
click at [703, 131] on input "text" at bounding box center [762, 126] width 214 height 36
type input "3,603"
select select "2"
select select "0"
click at [936, 541] on button "Save & New" at bounding box center [953, 552] width 124 height 40
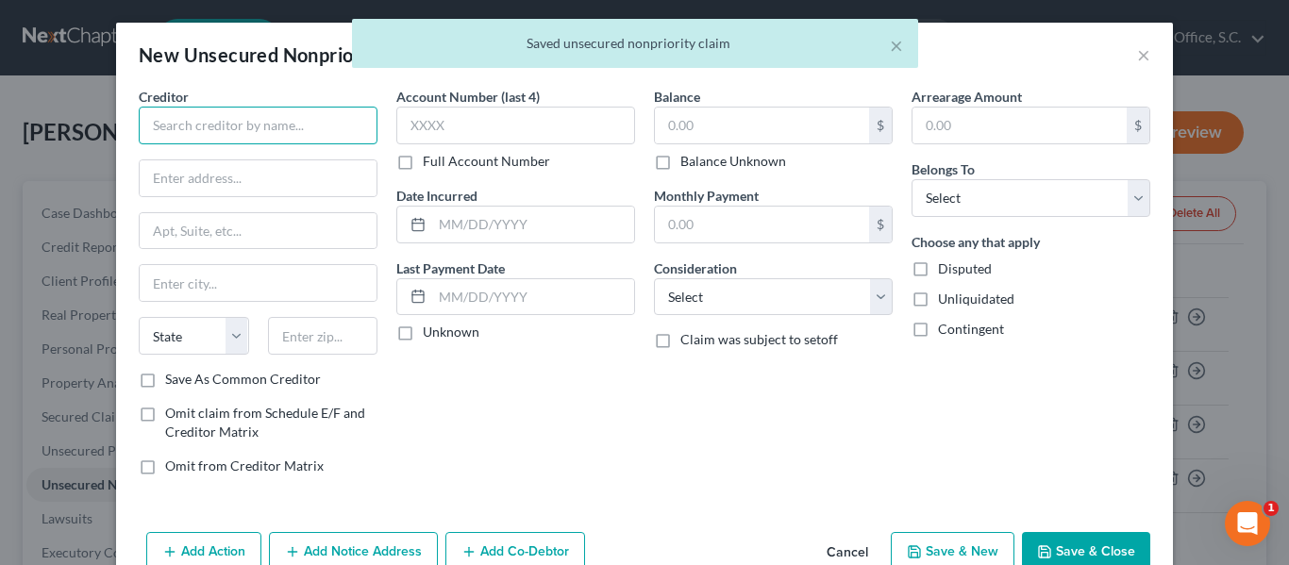
click at [269, 124] on input "text" at bounding box center [258, 126] width 239 height 38
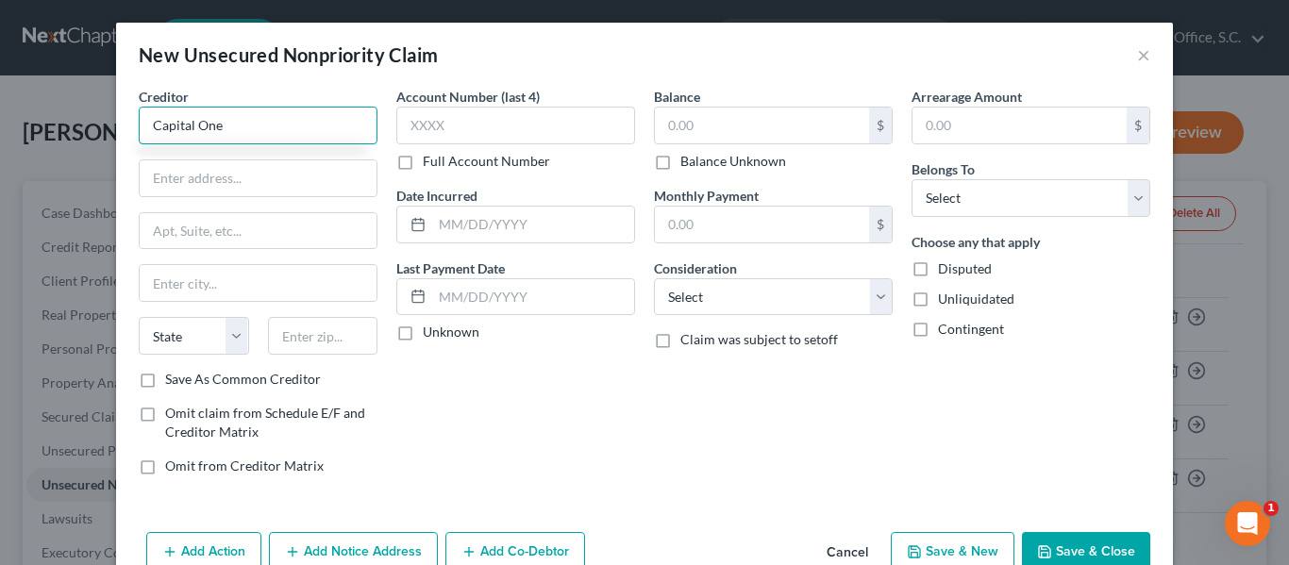
type input "Capital One"
type input "PO Box 31293"
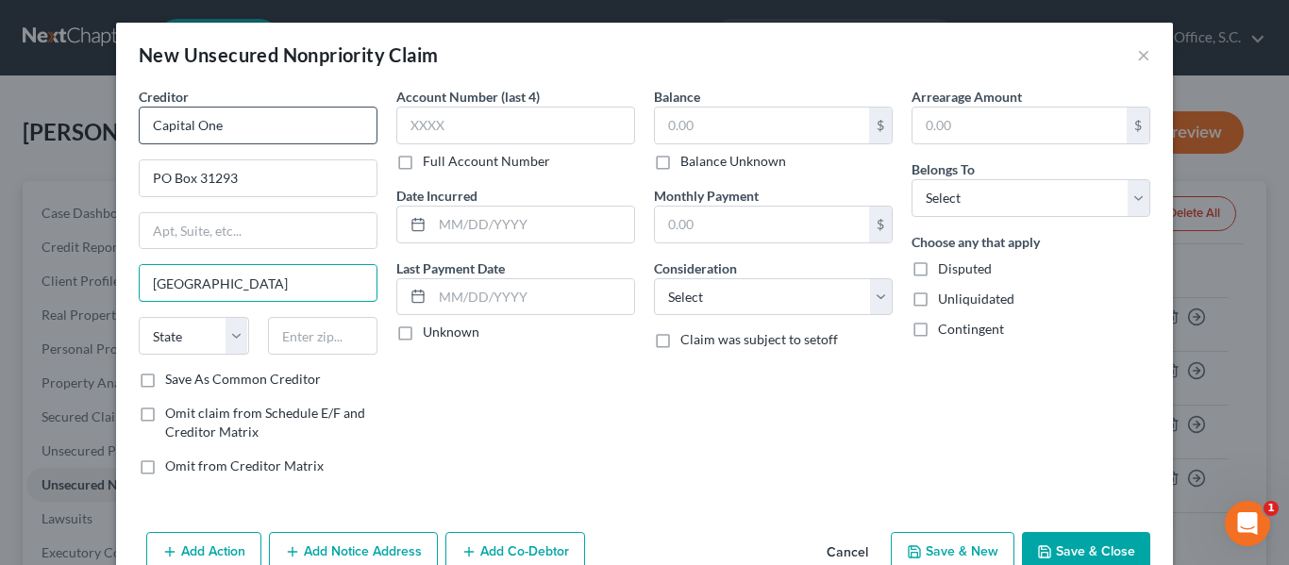
type input "[GEOGRAPHIC_DATA]"
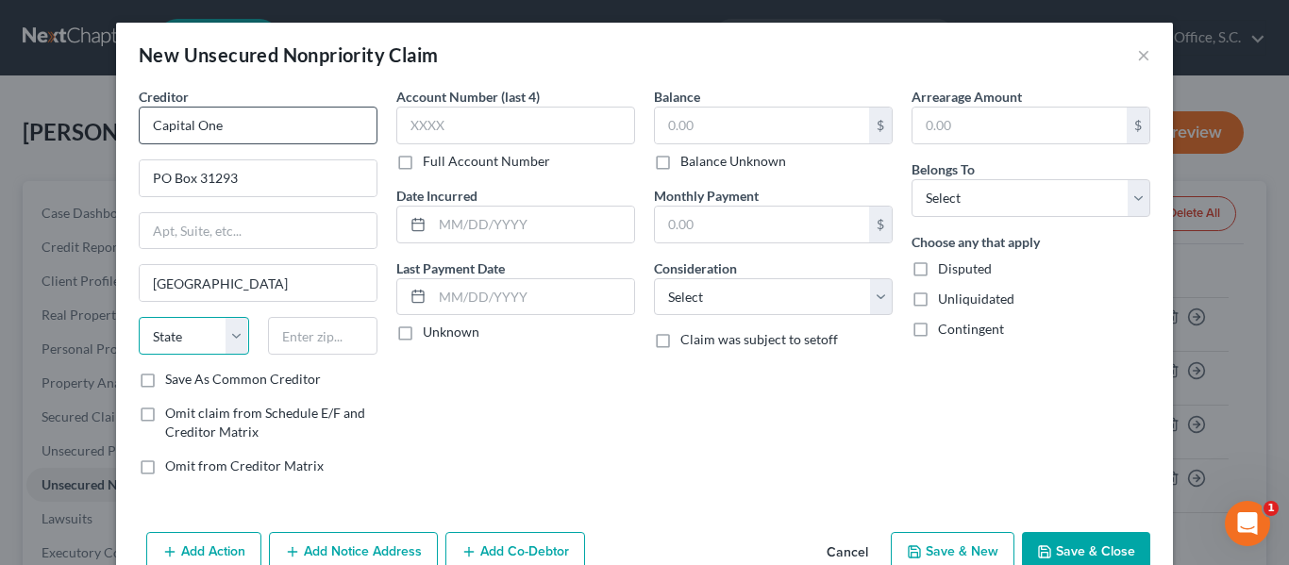
select select "46"
type input "84131"
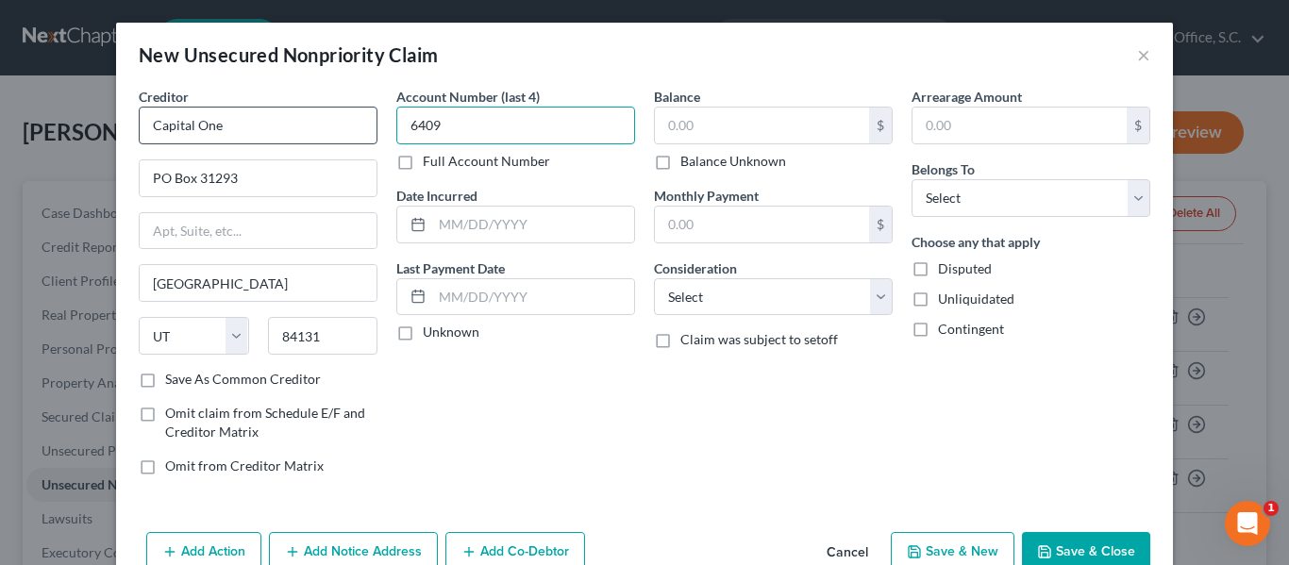
type input "6409"
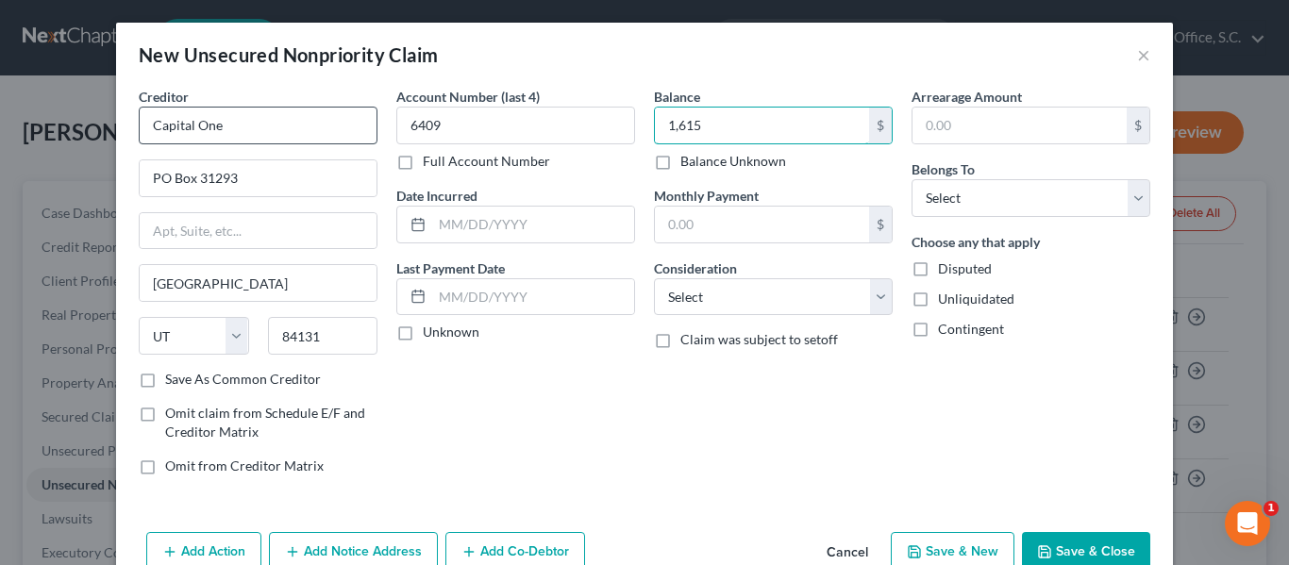
type input "1,615"
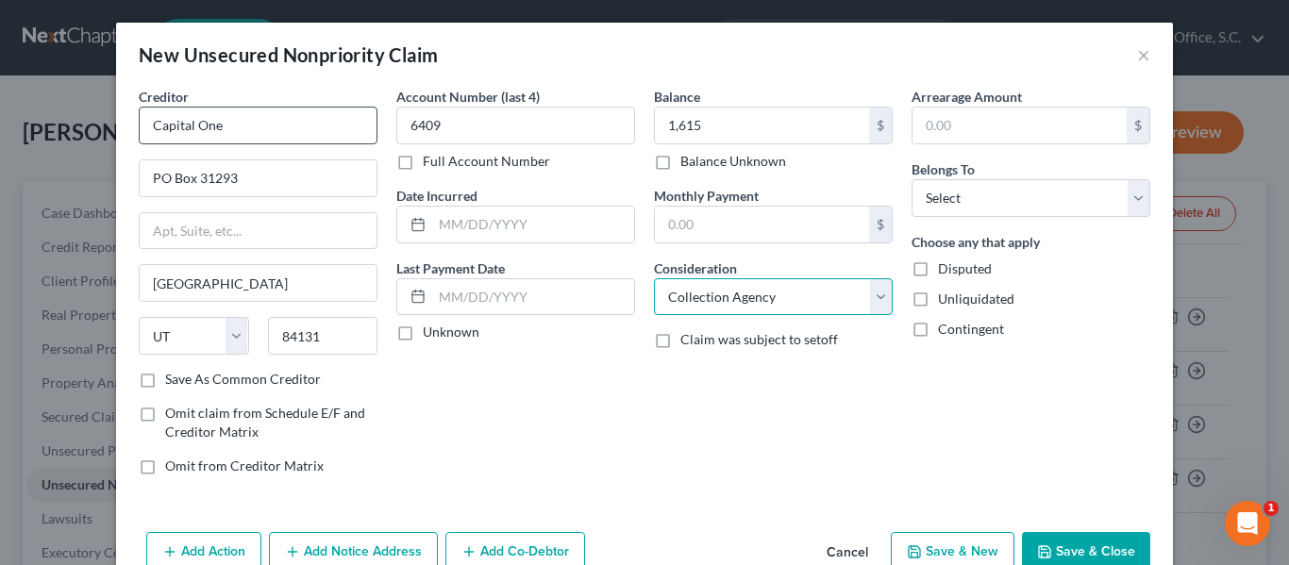
select select "2"
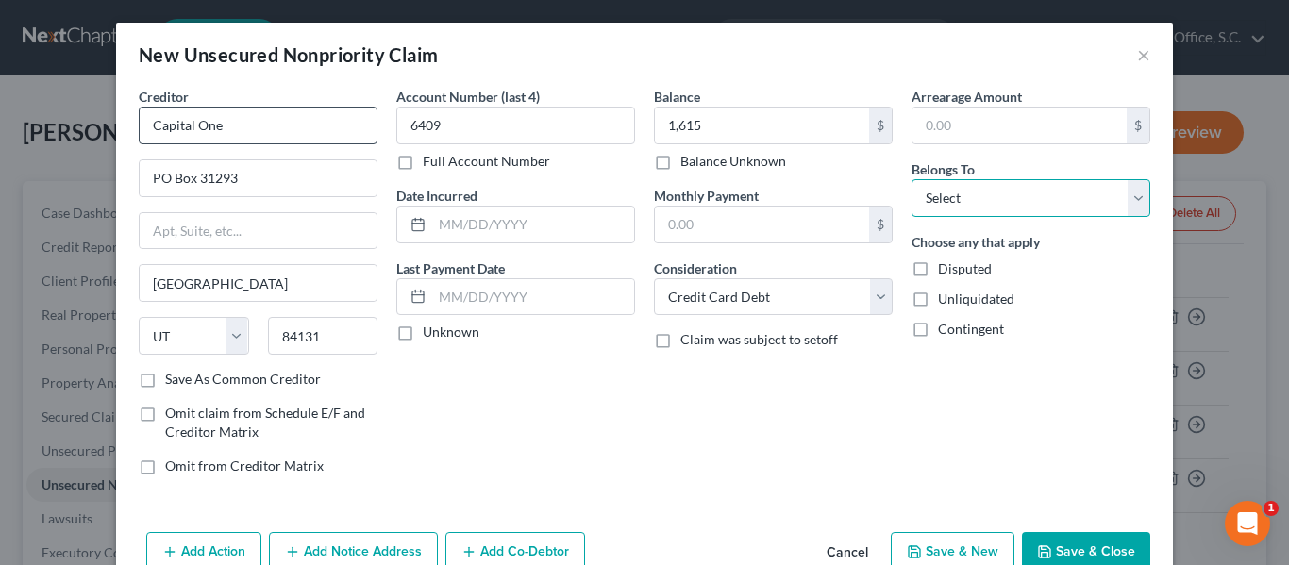
select select "0"
click at [945, 542] on button "Save & New" at bounding box center [953, 552] width 124 height 40
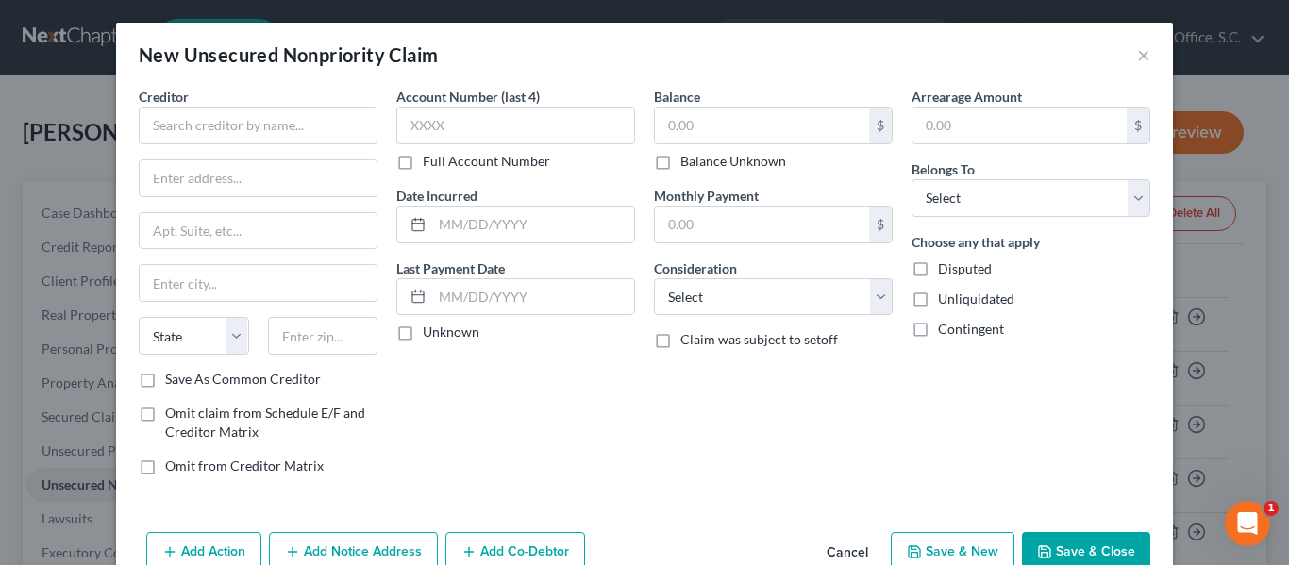
click at [945, 542] on button "Save & New" at bounding box center [953, 552] width 124 height 40
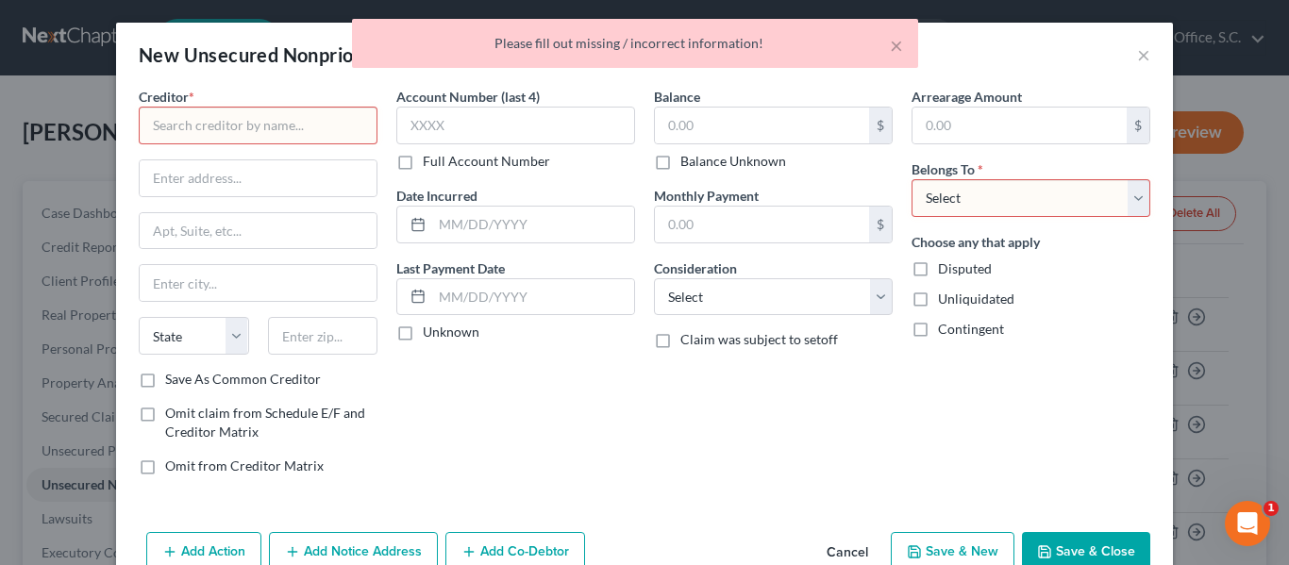
click at [333, 134] on input "text" at bounding box center [258, 126] width 239 height 38
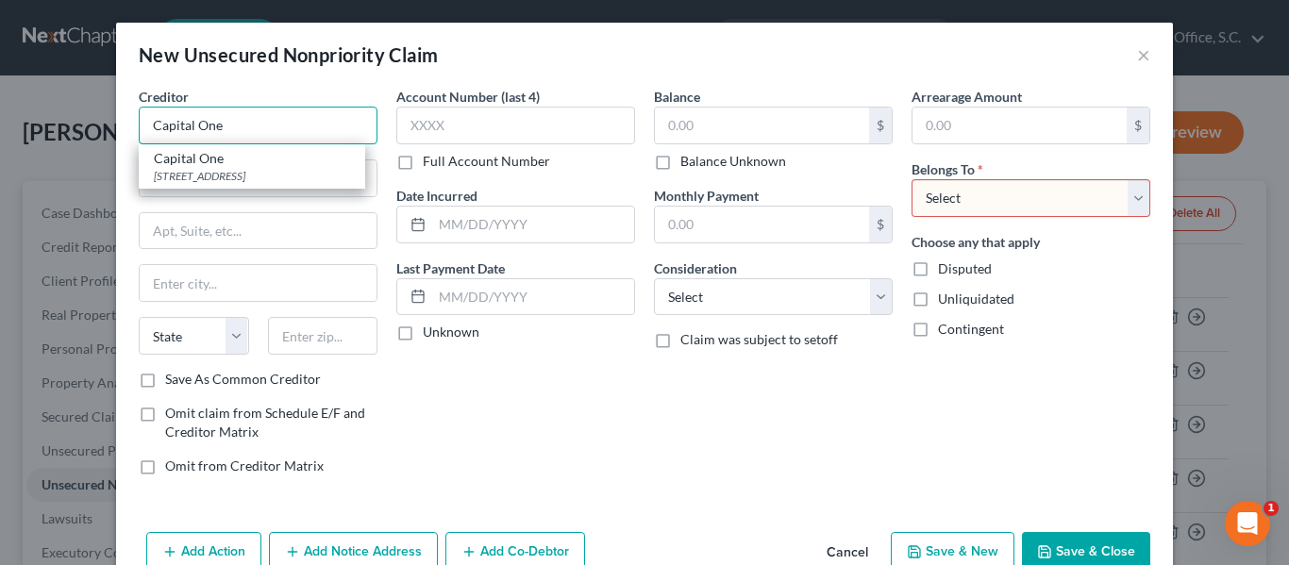
type input "Capital One"
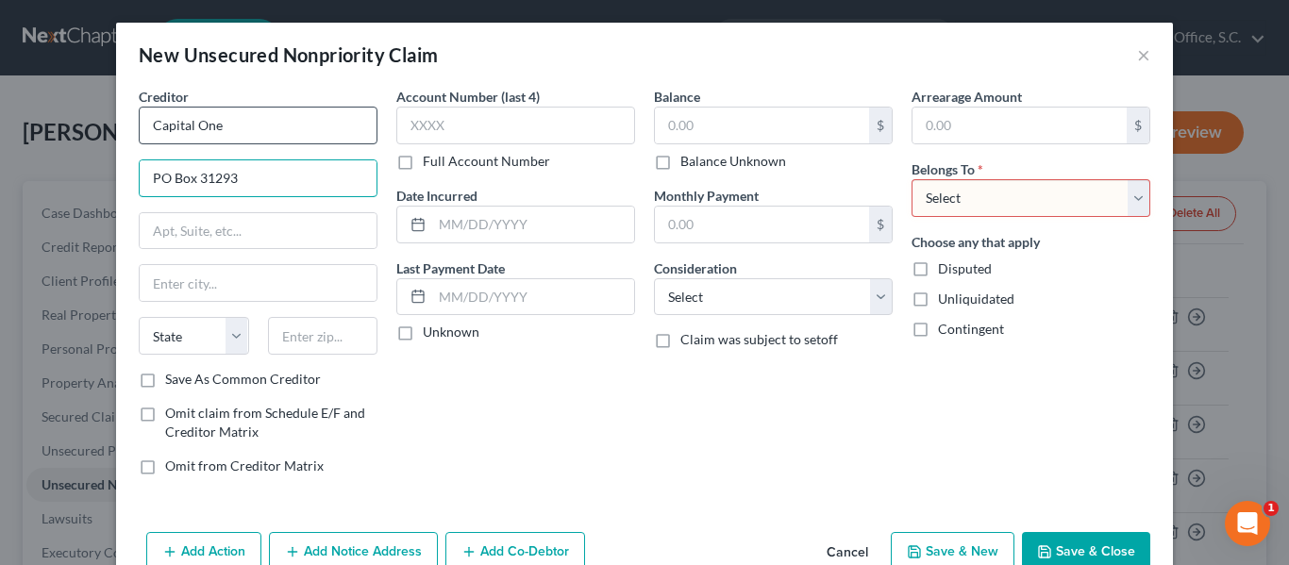
type input "PO Box 31293"
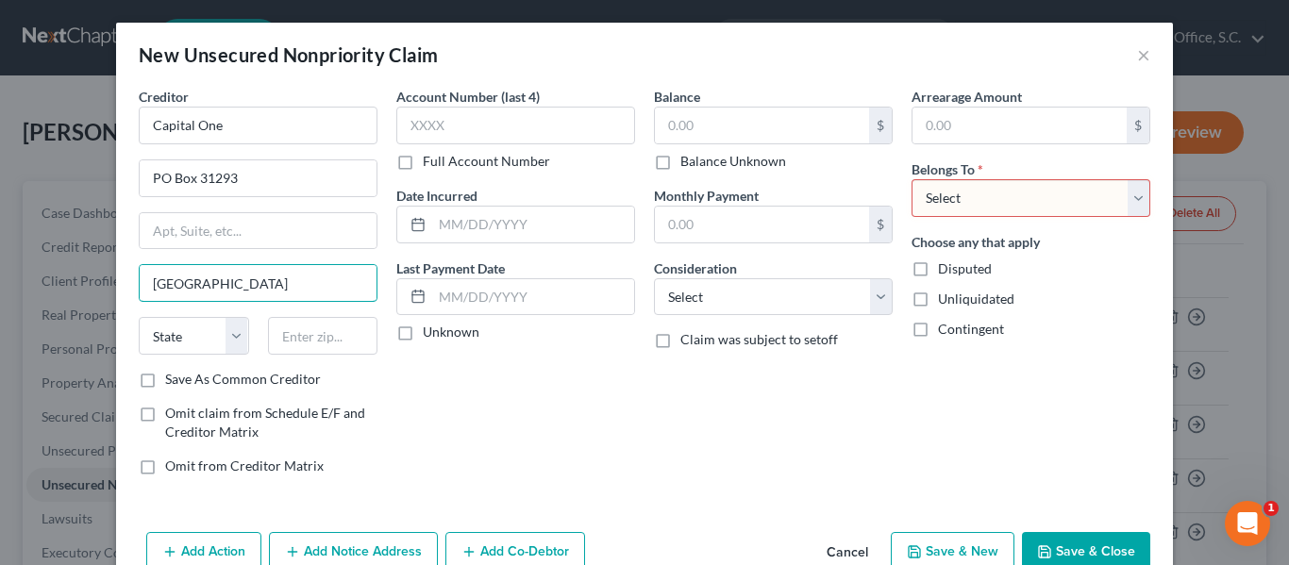
type input "[GEOGRAPHIC_DATA]"
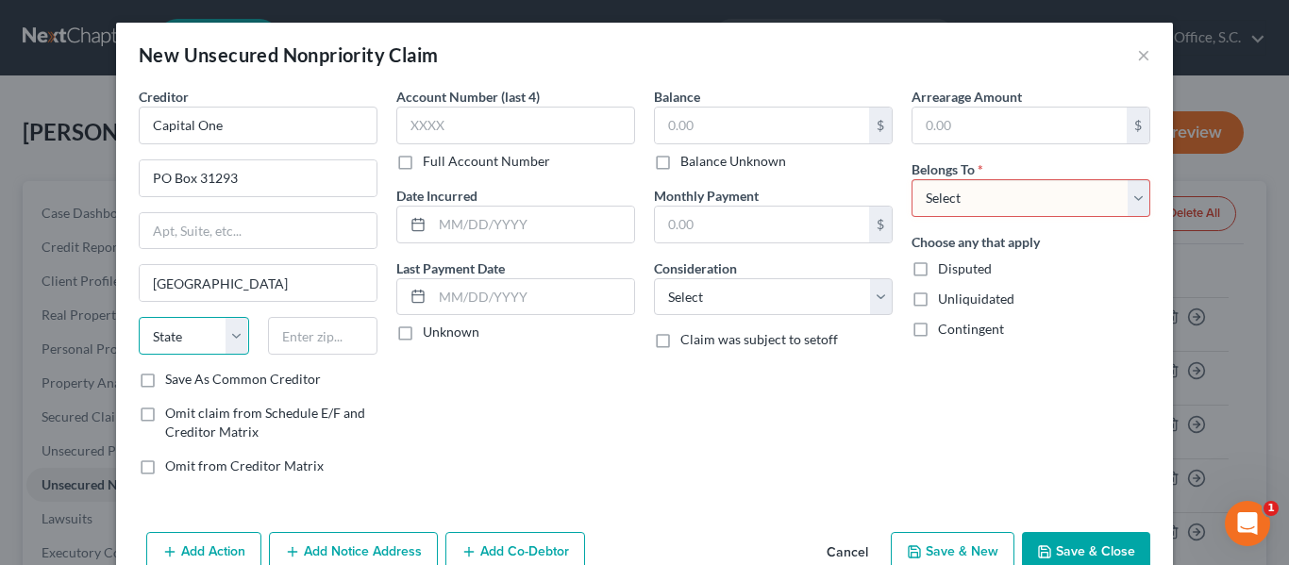
click at [200, 348] on select "State [US_STATE] AK AR AZ CA CO CT DE DC [GEOGRAPHIC_DATA] [GEOGRAPHIC_DATA] GU…" at bounding box center [194, 336] width 110 height 38
select select "46"
click at [139, 317] on select "State [US_STATE] AK AR AZ CA CO CT DE DC [GEOGRAPHIC_DATA] [GEOGRAPHIC_DATA] GU…" at bounding box center [194, 336] width 110 height 38
type input "84131"
type input "0282"
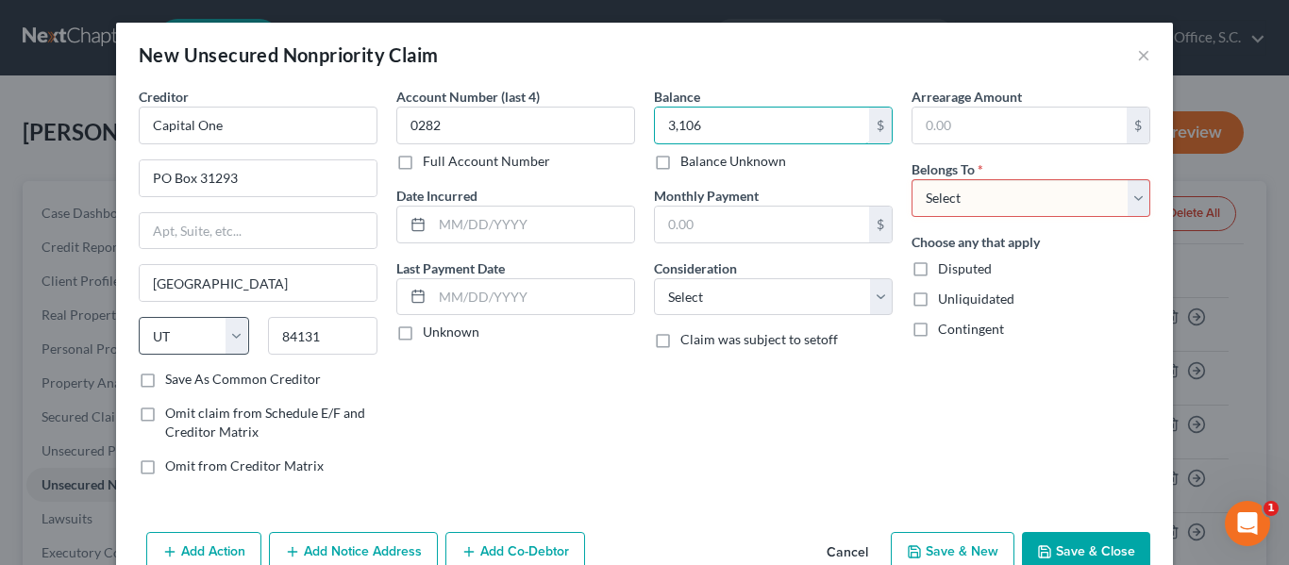
type input "3,106"
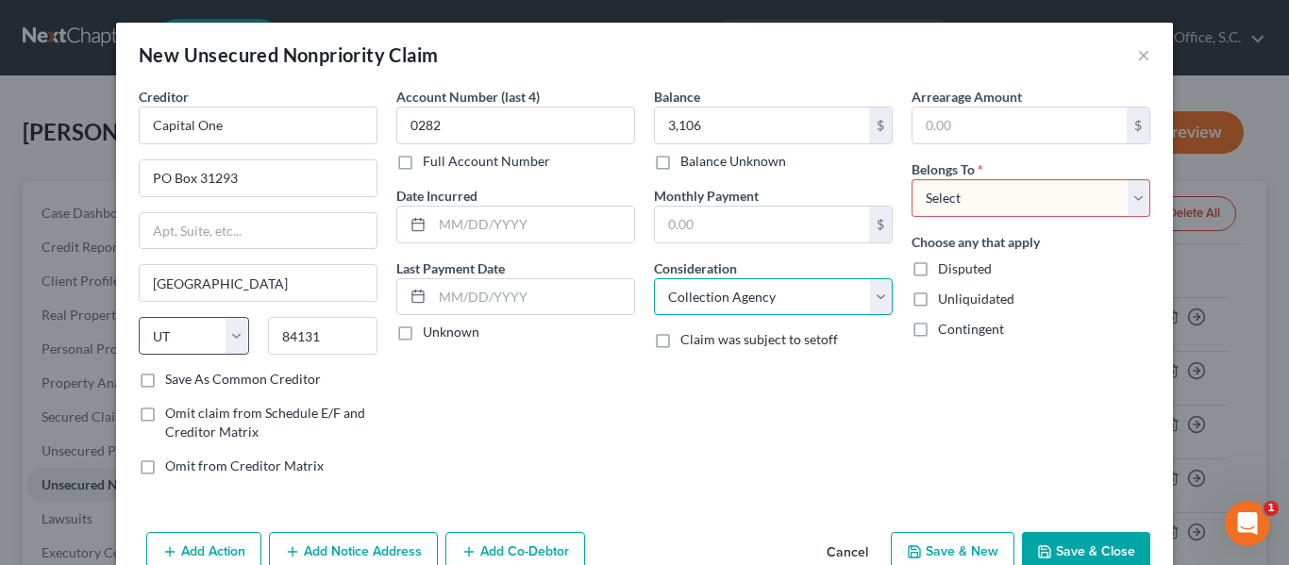
select select "2"
select select "0"
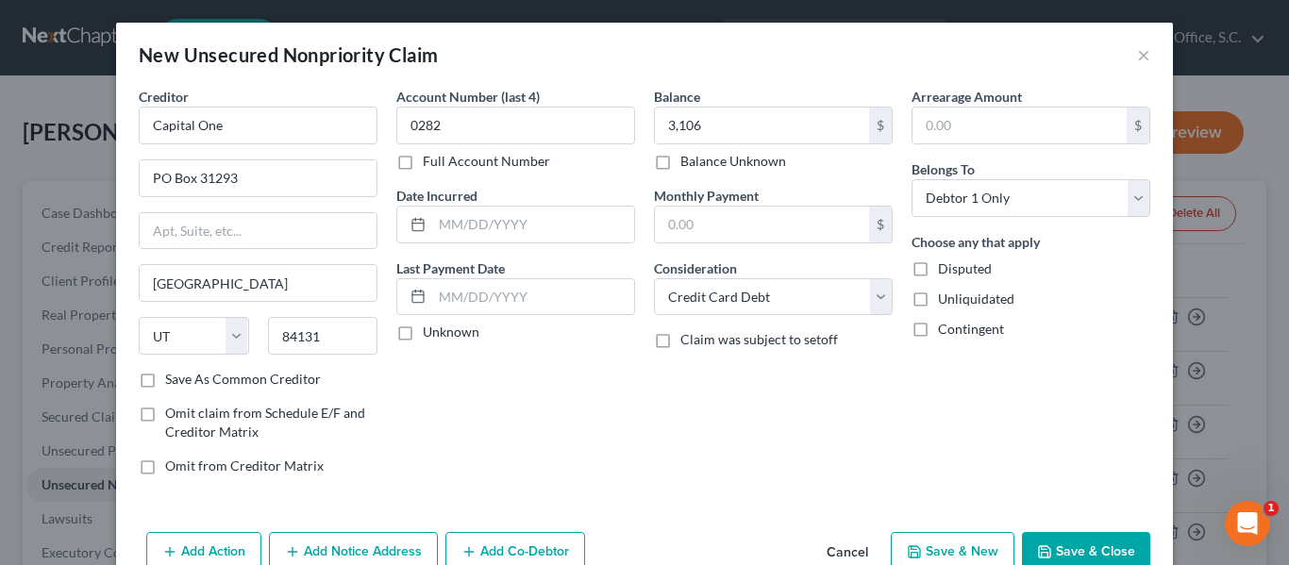
click at [958, 546] on button "Save & New" at bounding box center [953, 552] width 124 height 40
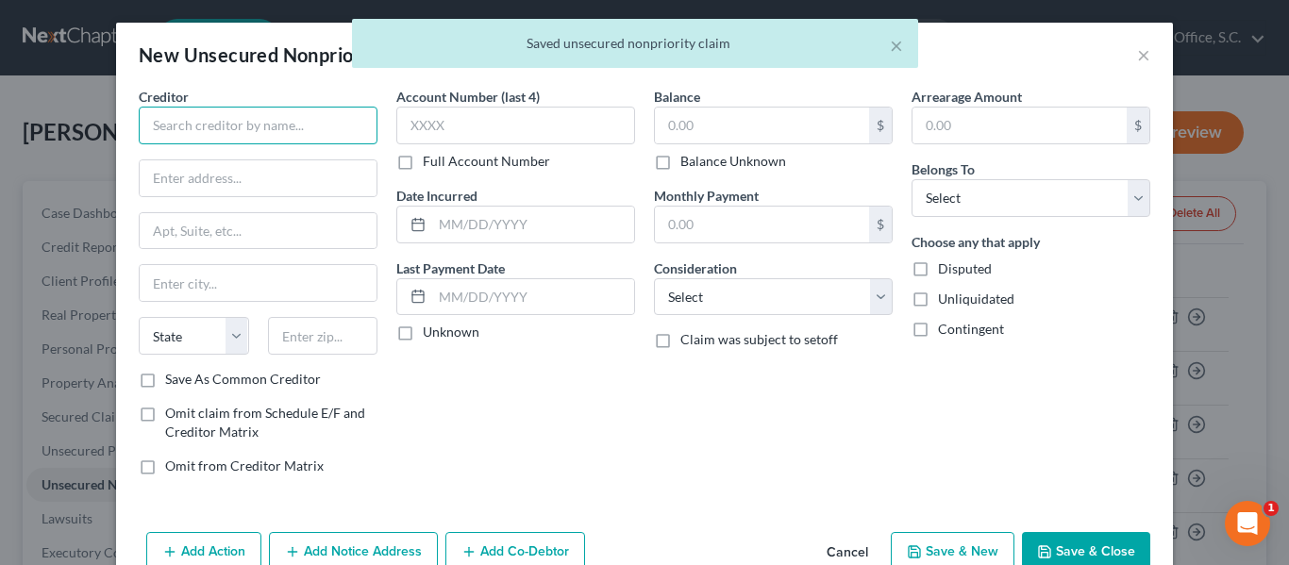
click at [342, 134] on input "text" at bounding box center [258, 126] width 239 height 38
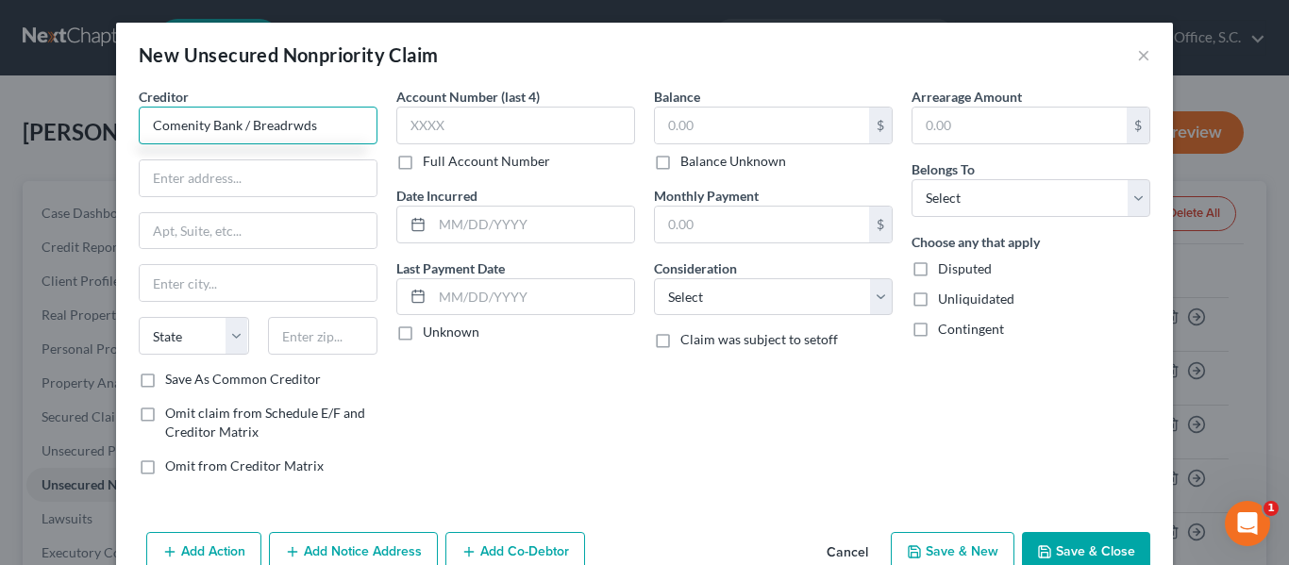
type input "Comenity Bank / Breadrwds"
type input "PO Box 182789"
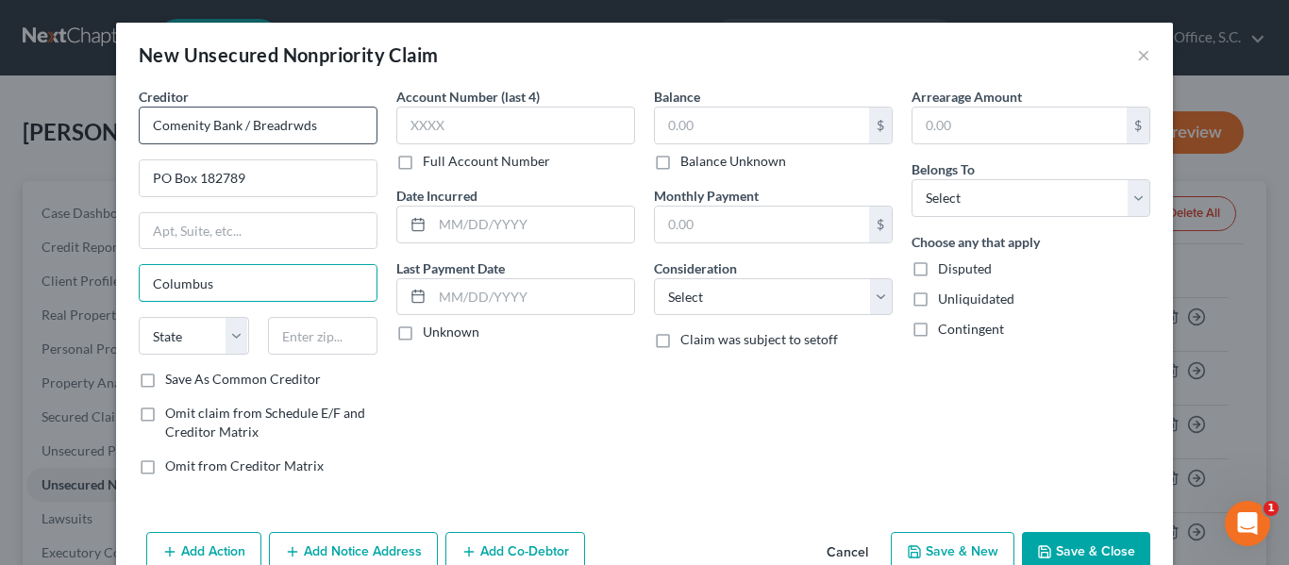
type input "Columbus"
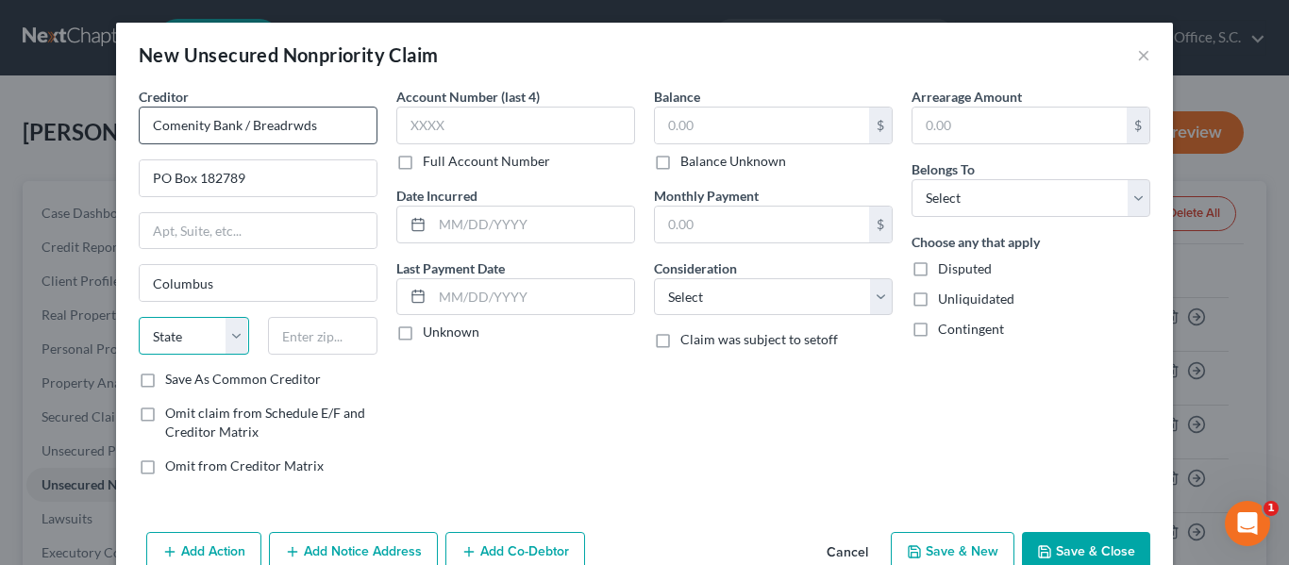
select select "36"
type input "43218"
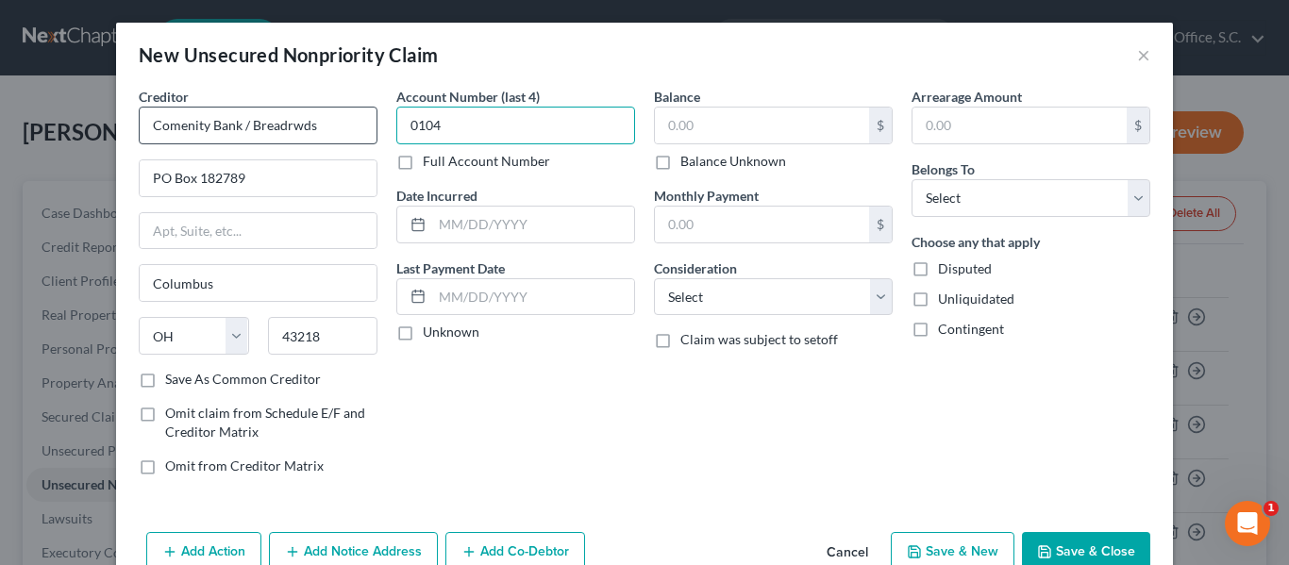
type input "0104"
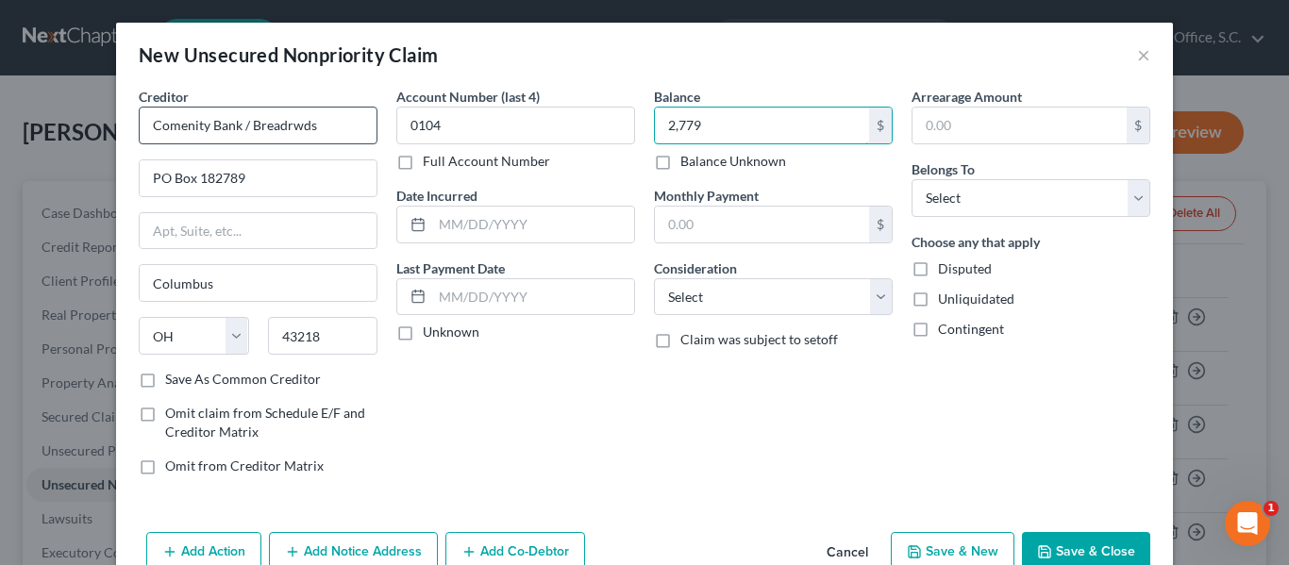
type input "2,779"
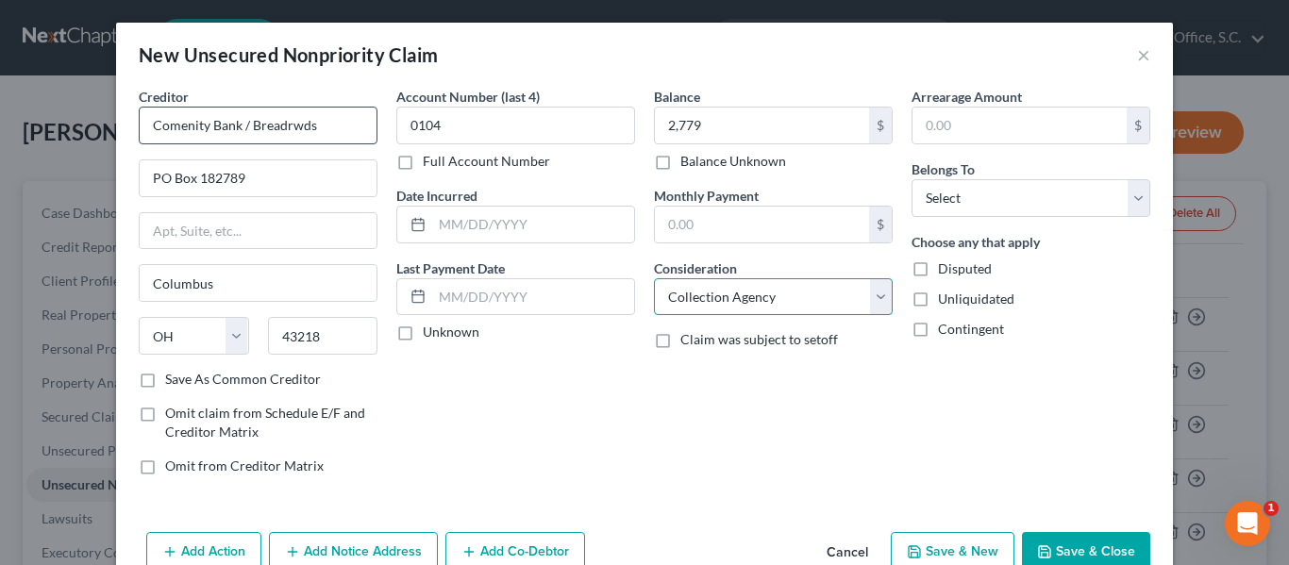
select select "2"
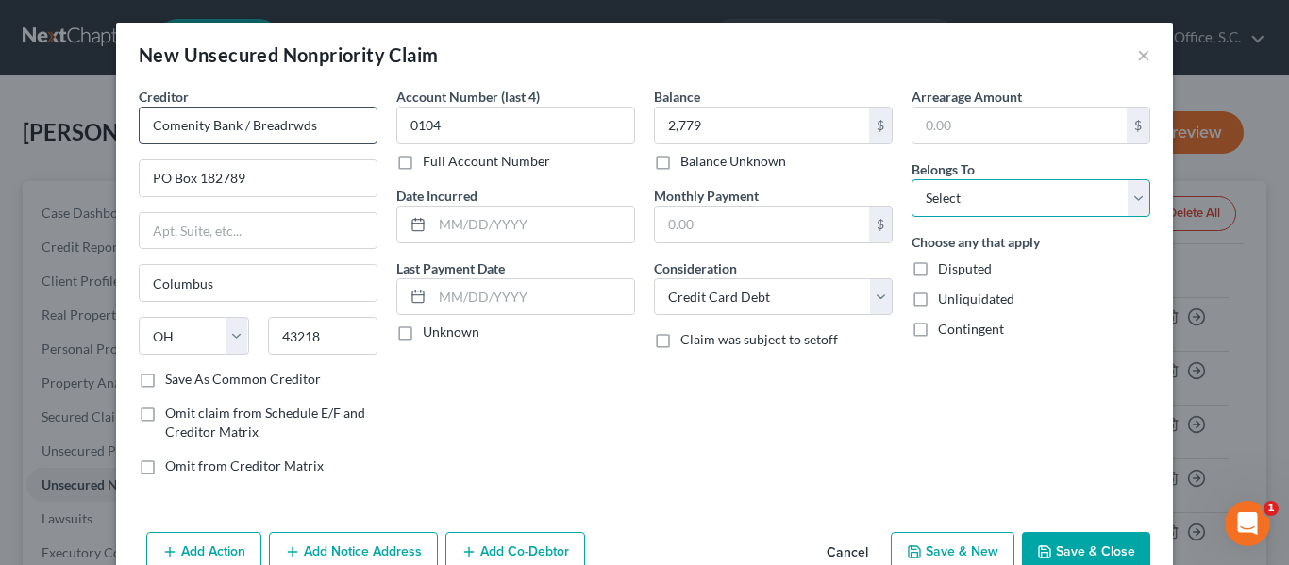
select select "0"
click at [951, 548] on button "Save & New" at bounding box center [953, 552] width 124 height 40
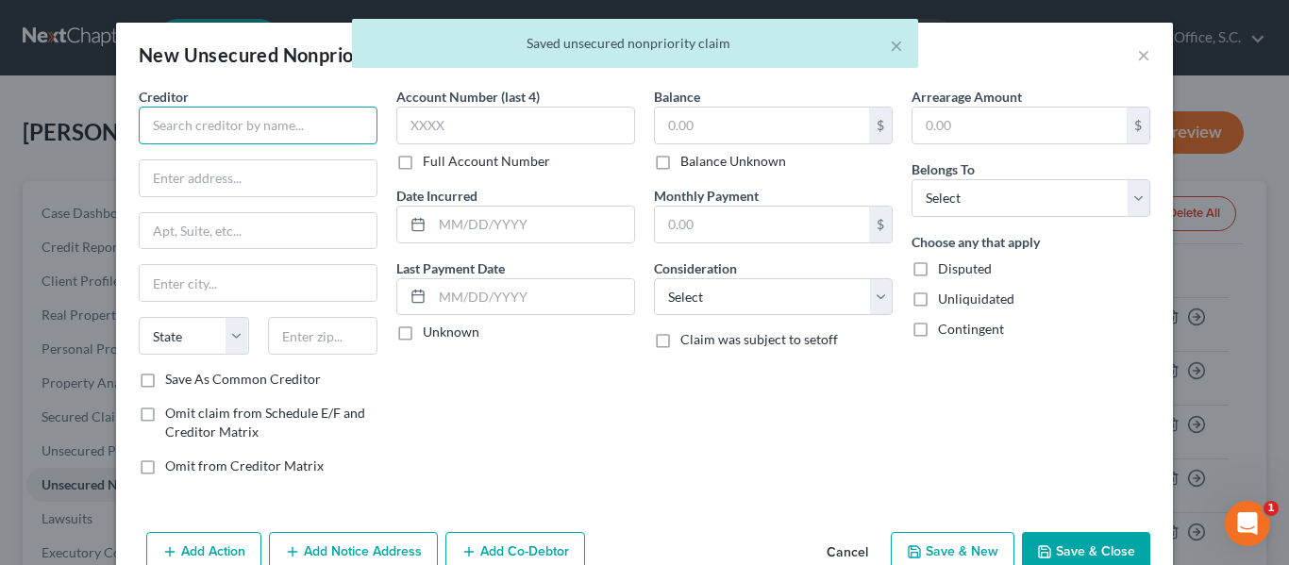
click at [318, 135] on input "text" at bounding box center [258, 126] width 239 height 38
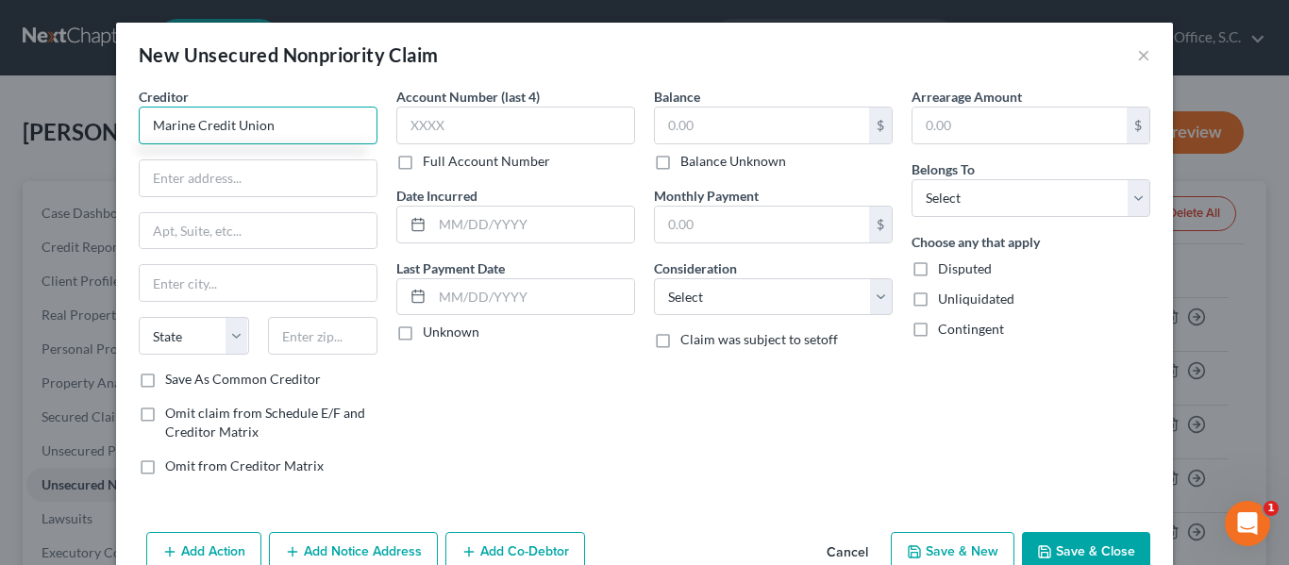
type input "Marine Credit Union"
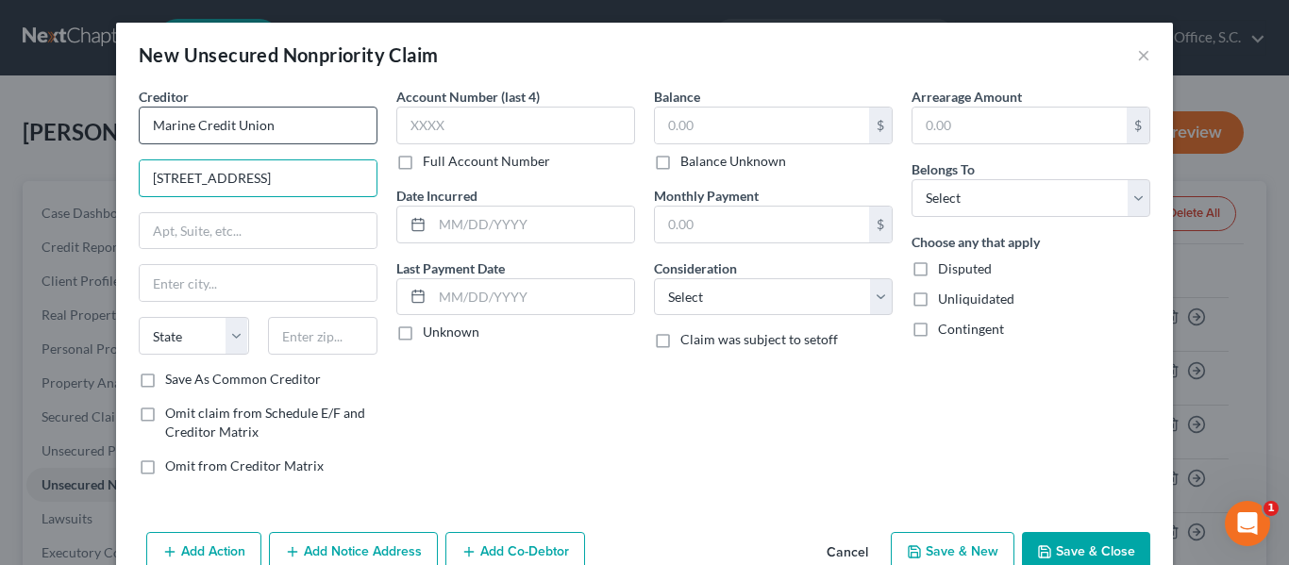
type input "[STREET_ADDRESS]"
type input "STE 400"
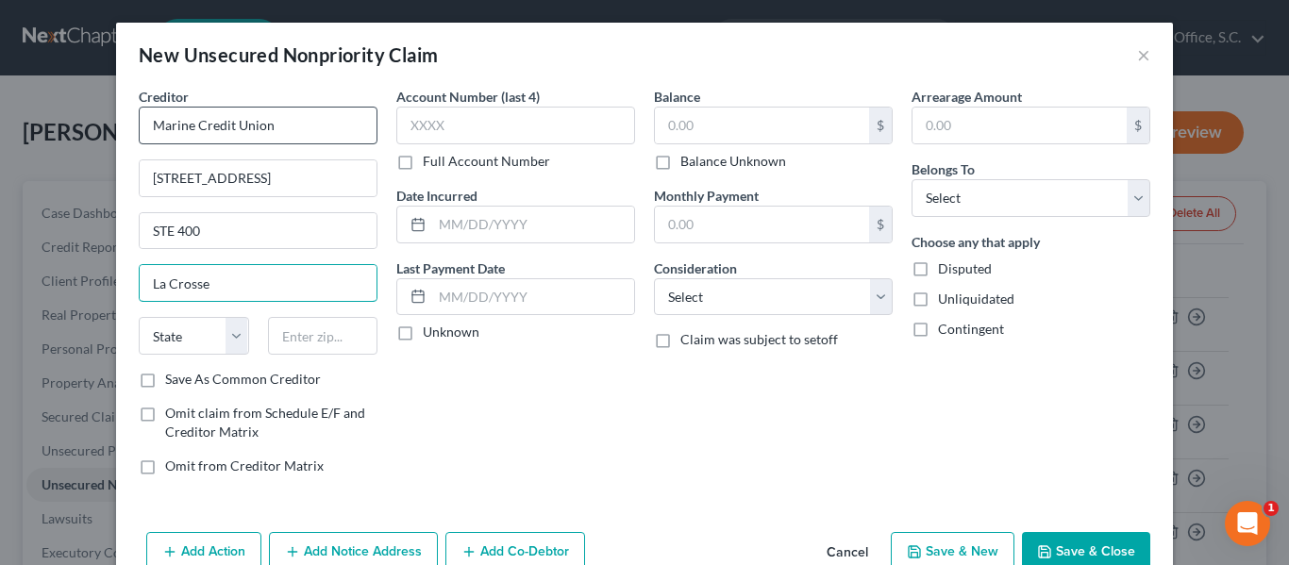
type input "La Crosse"
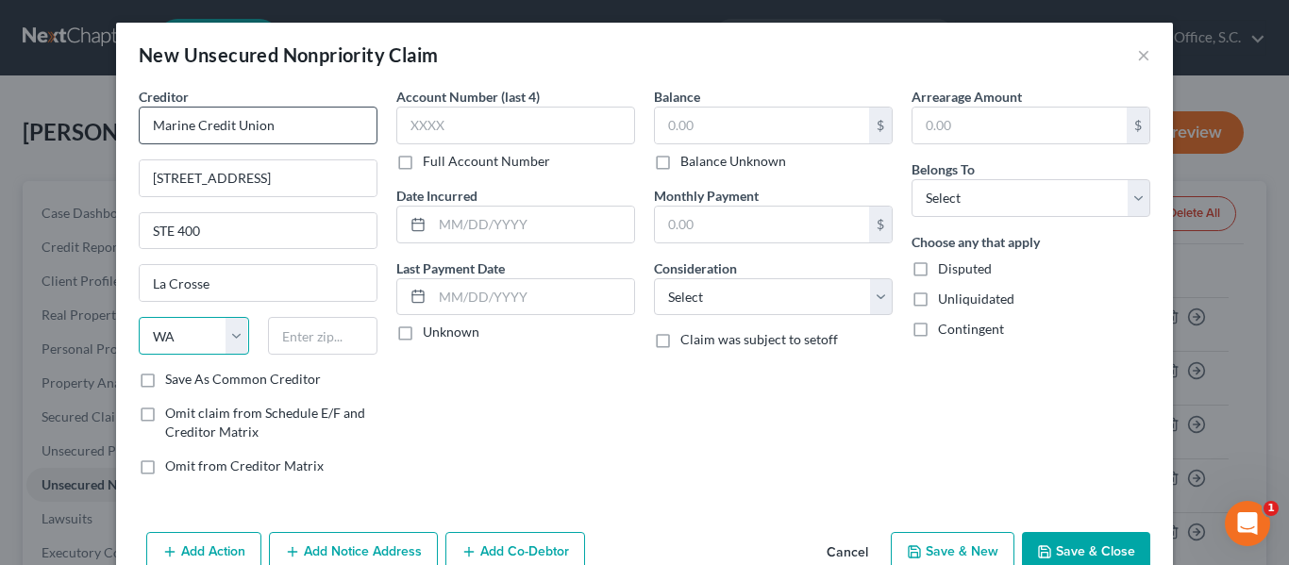
select select "52"
type input "54601"
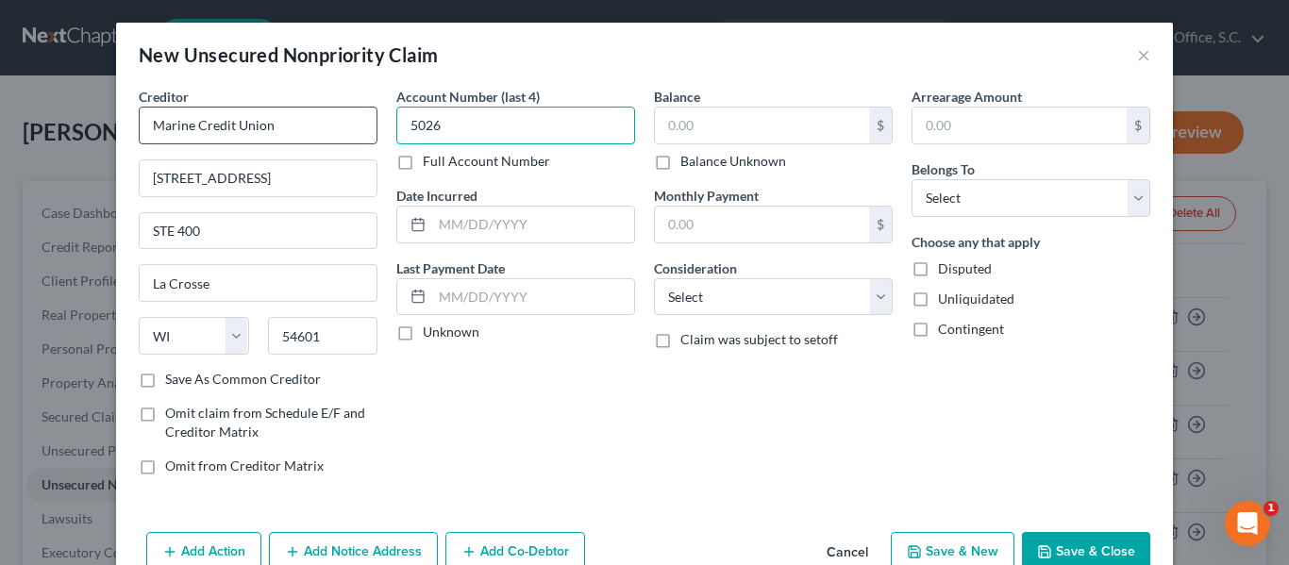
type input "5026"
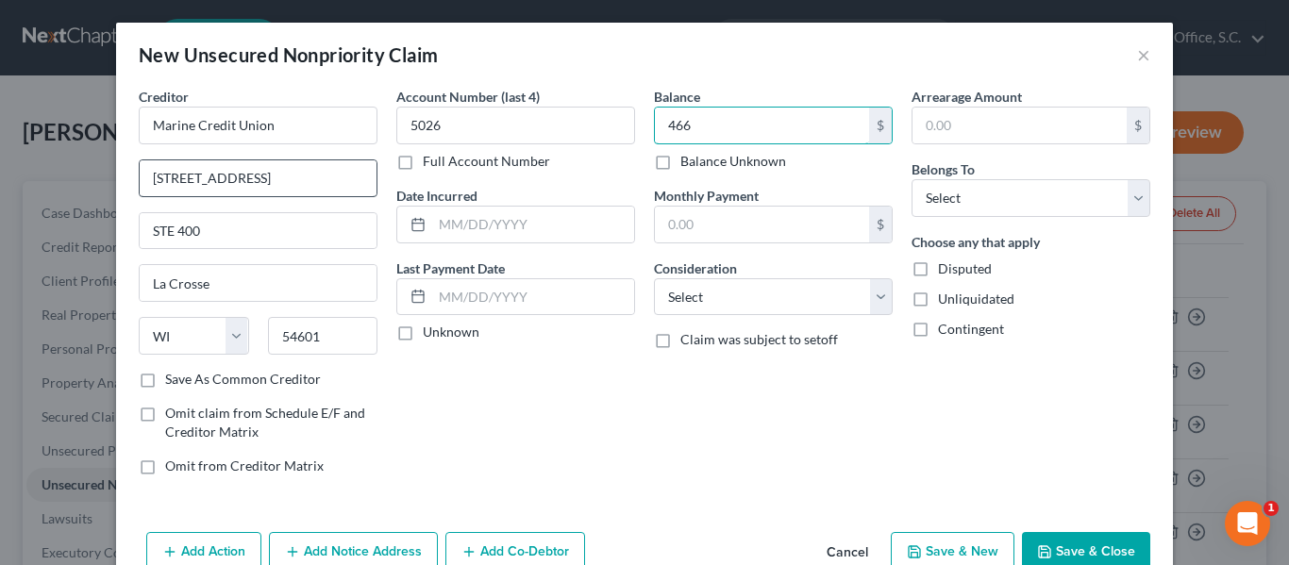
type input "466"
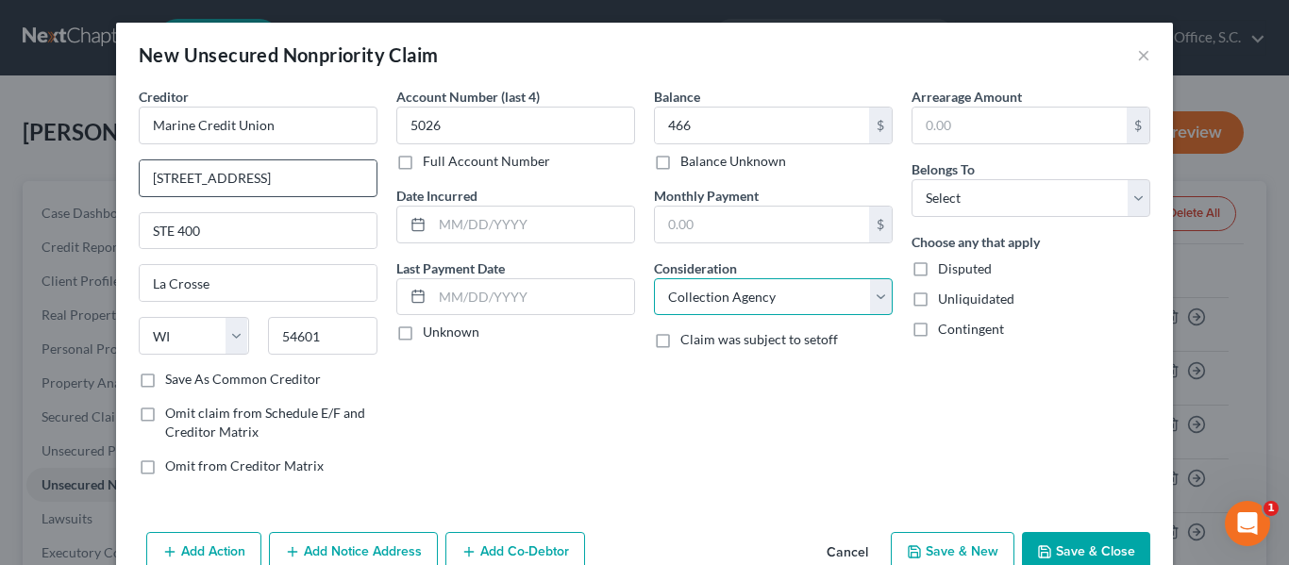
select select "2"
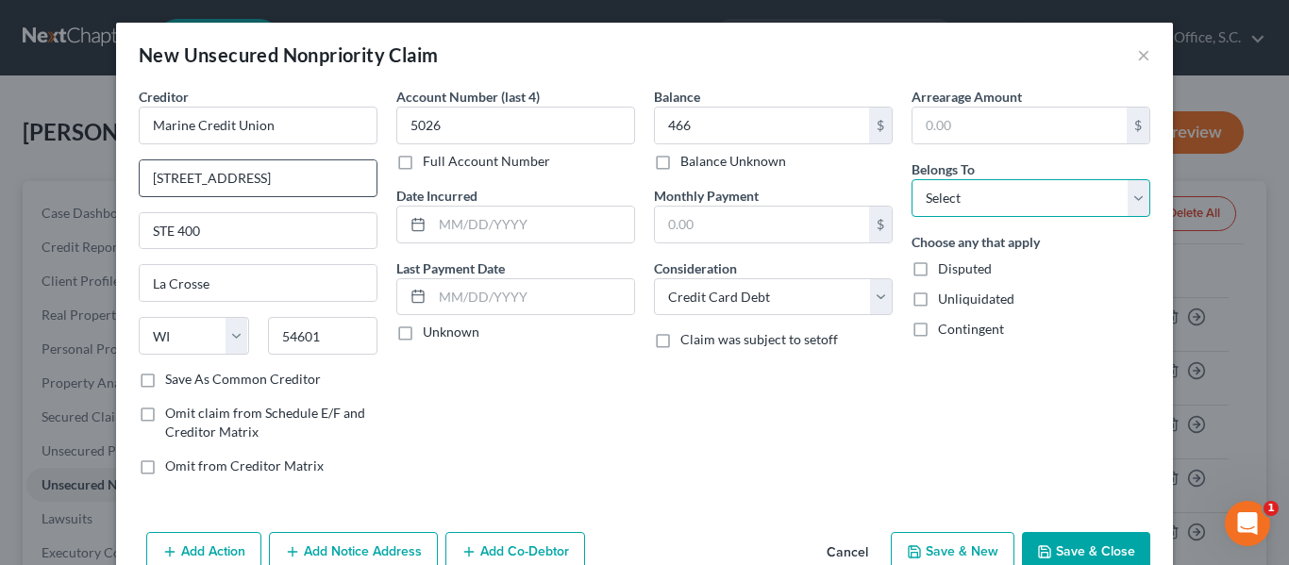
select select "0"
click at [974, 546] on button "Save & New" at bounding box center [953, 552] width 124 height 40
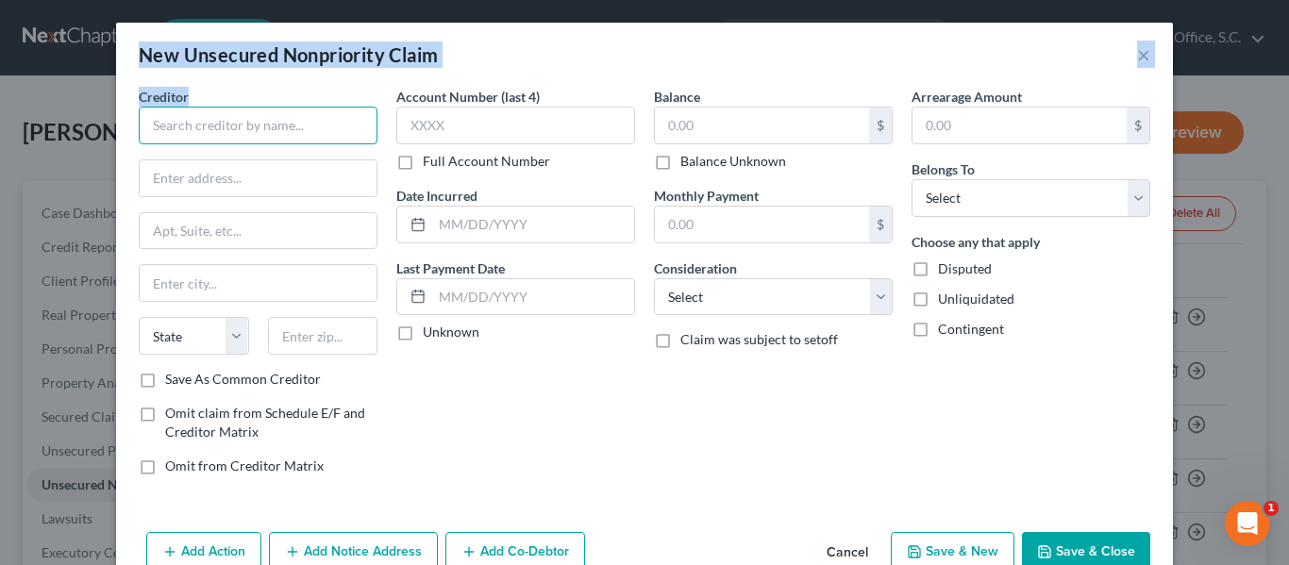
click at [310, 120] on input "text" at bounding box center [258, 126] width 239 height 38
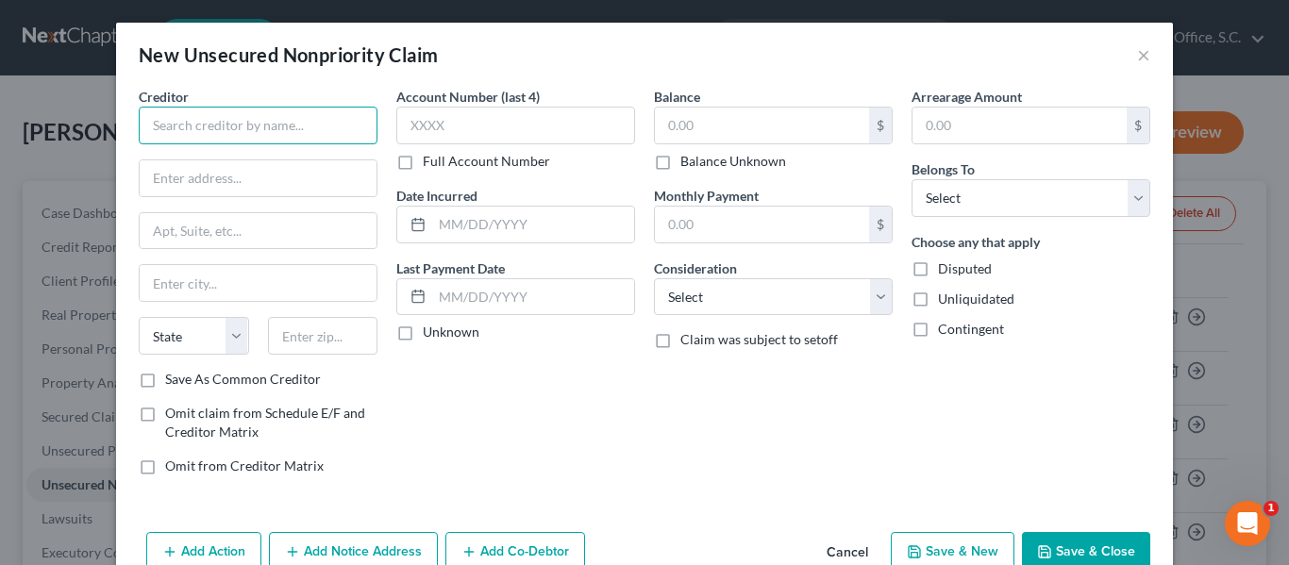
click at [310, 120] on input "text" at bounding box center [258, 126] width 239 height 38
type input "Syncb / Care Credit"
type input "PO Box 71757"
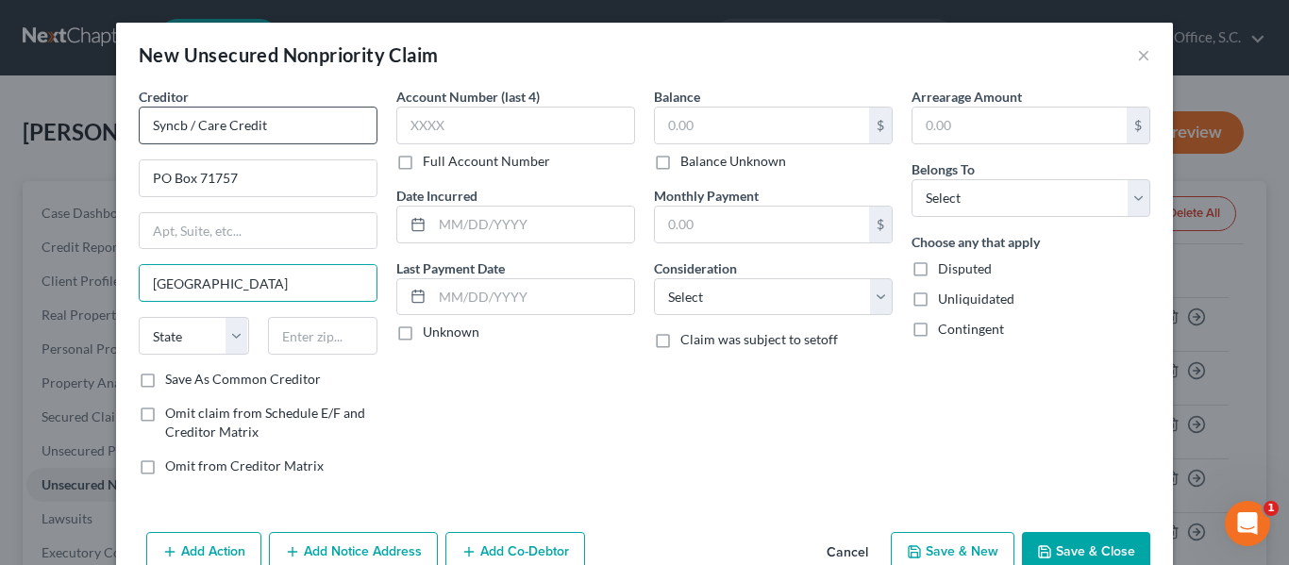
type input "[GEOGRAPHIC_DATA]"
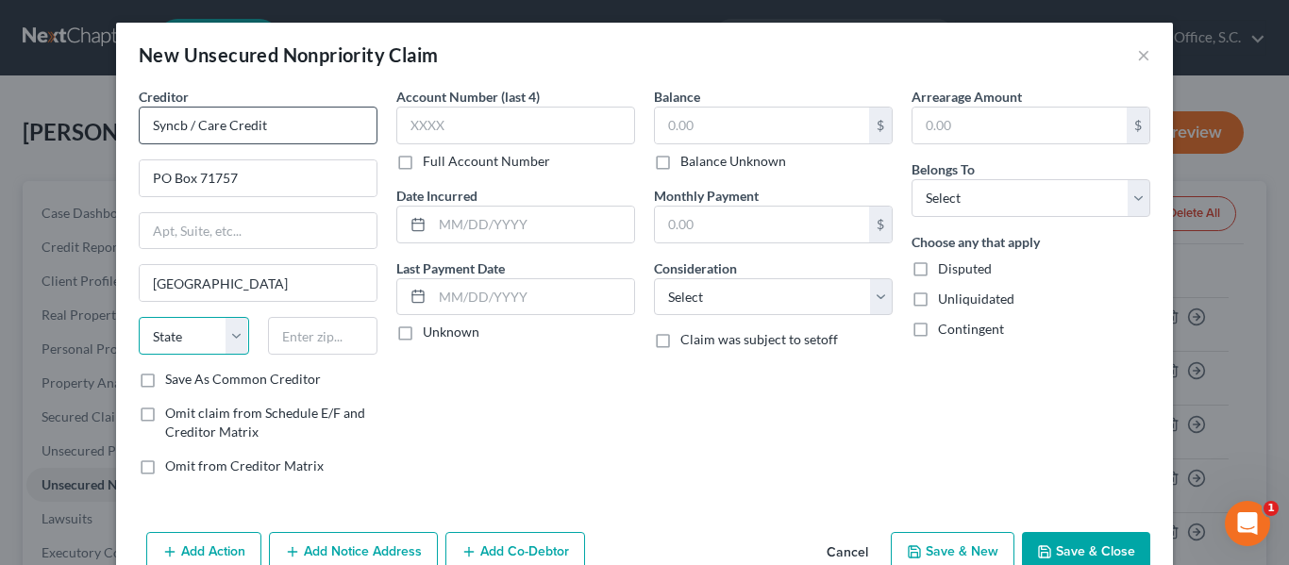
select select "39"
type input "19176"
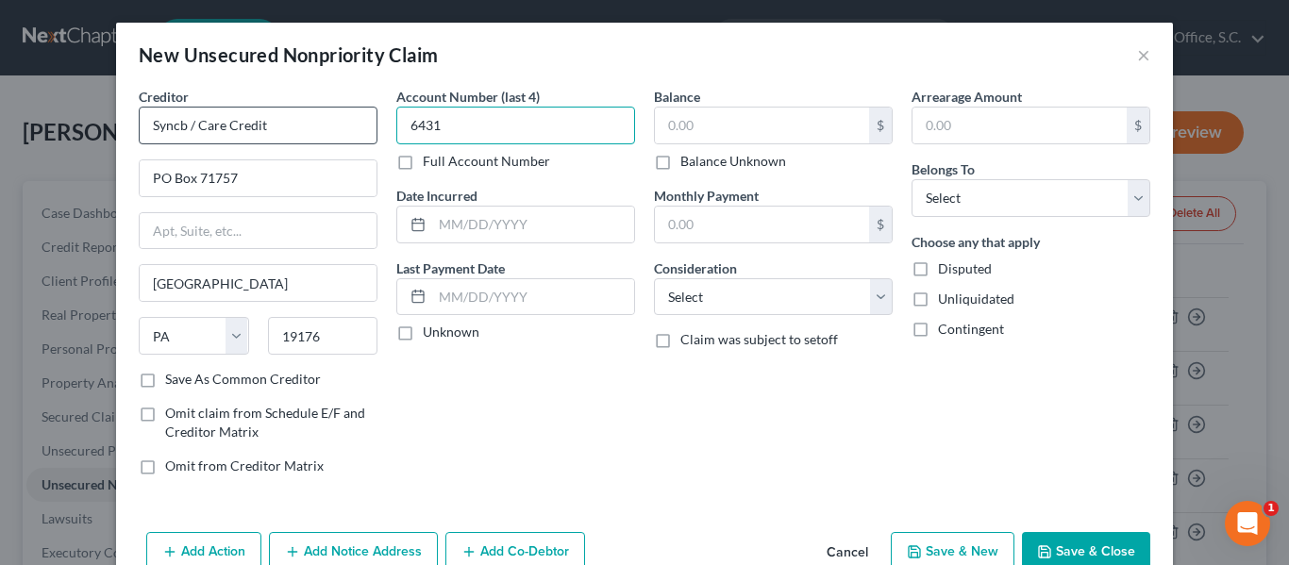
type input "6431"
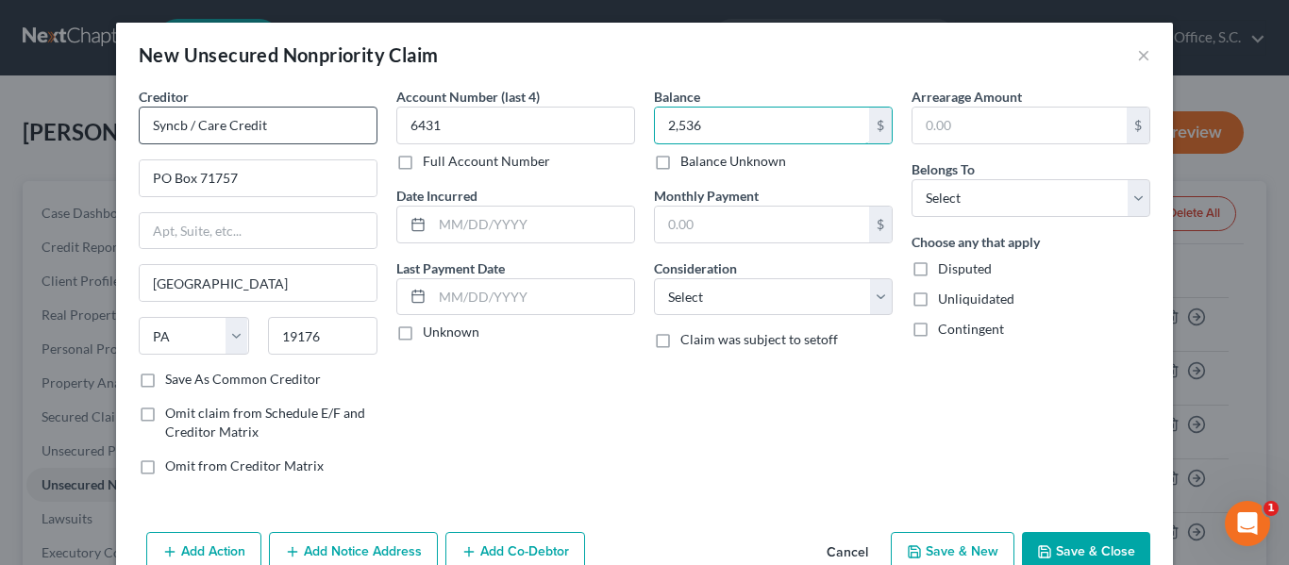
type input "2,536"
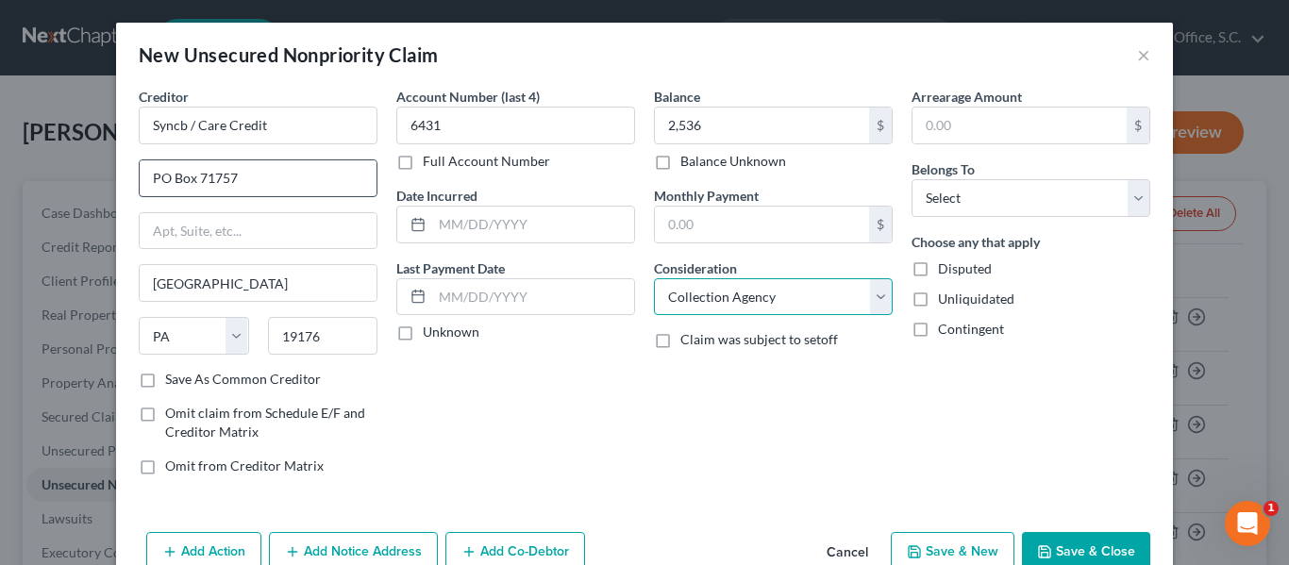
select select "2"
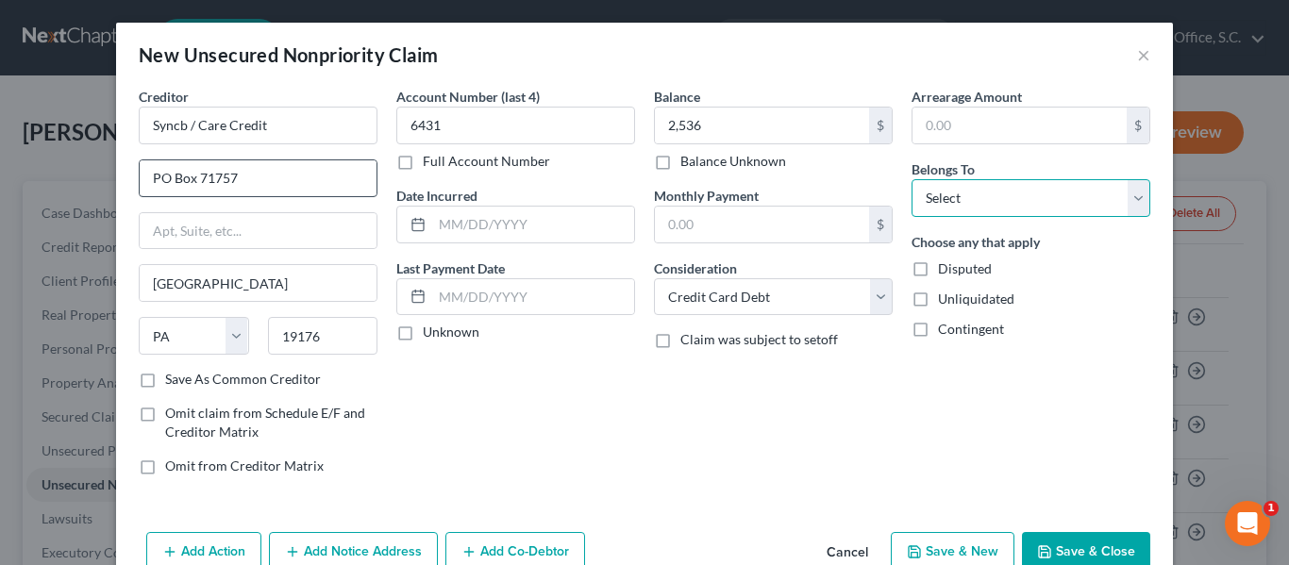
select select "0"
click at [957, 548] on button "Save & New" at bounding box center [953, 552] width 124 height 40
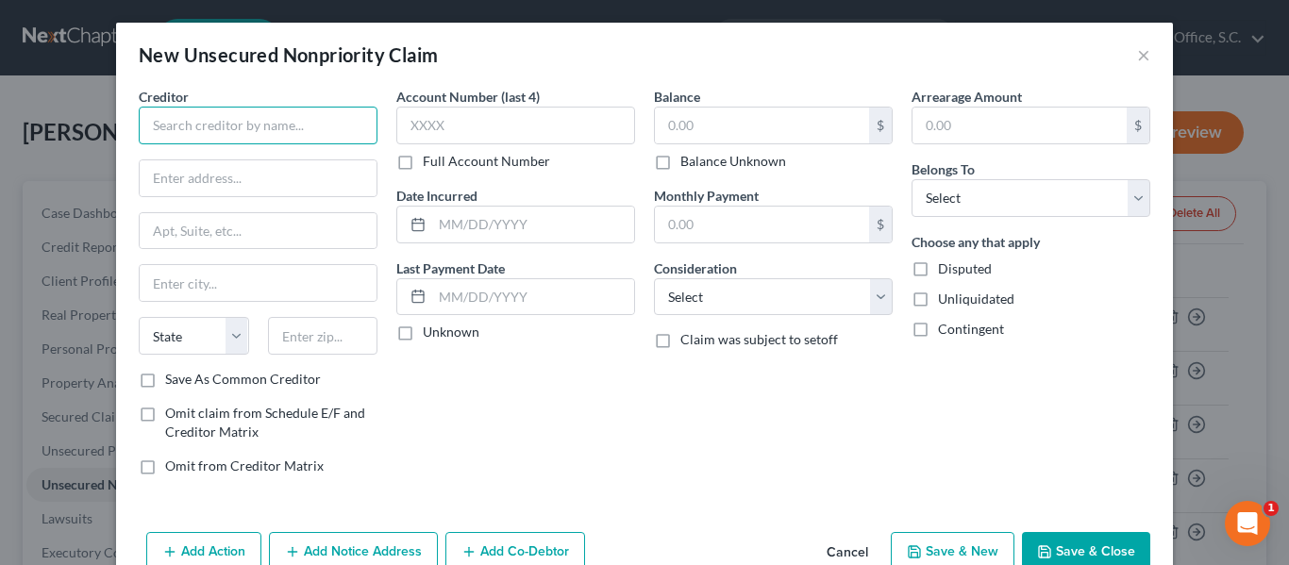
click at [340, 125] on input "text" at bounding box center [258, 126] width 239 height 38
type input "Syncb / Care Credit"
type input "PO Box 965007"
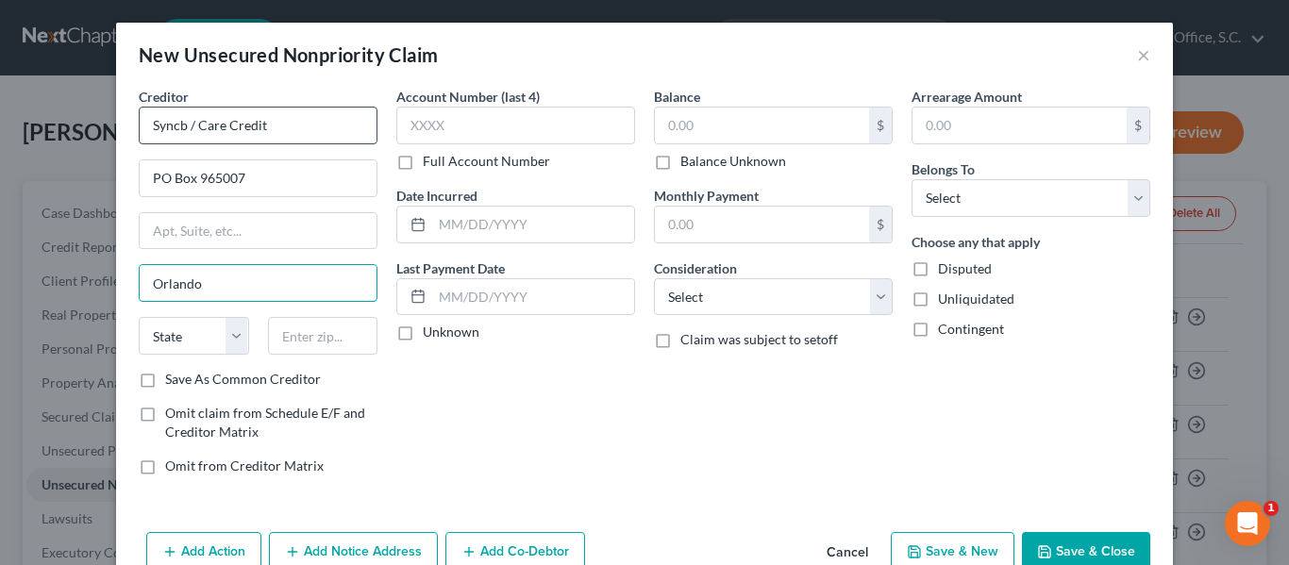
type input "Orlando"
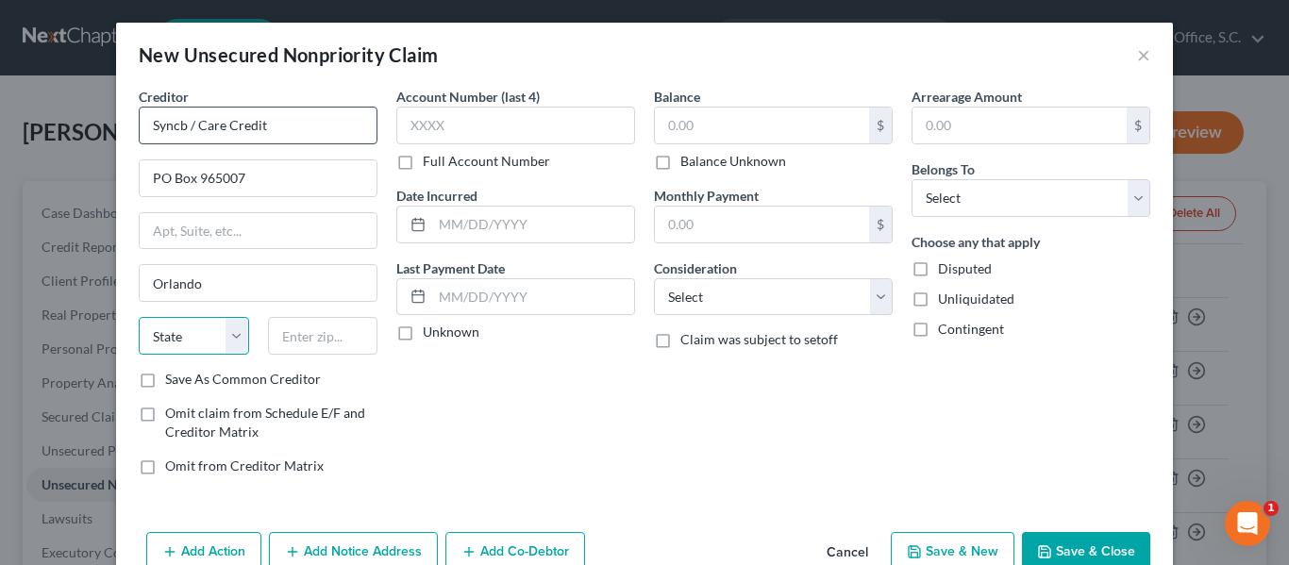
select select "9"
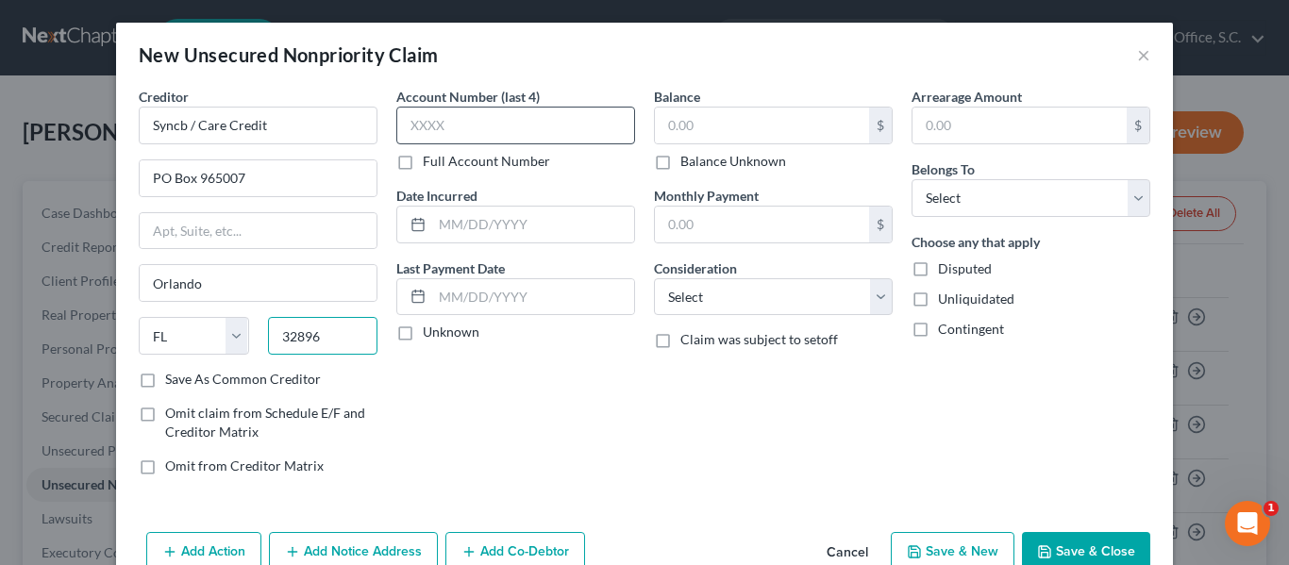
type input "32896"
click at [523, 127] on input "text" at bounding box center [515, 126] width 239 height 38
type input "2738"
click at [852, 554] on button "Cancel" at bounding box center [848, 553] width 72 height 38
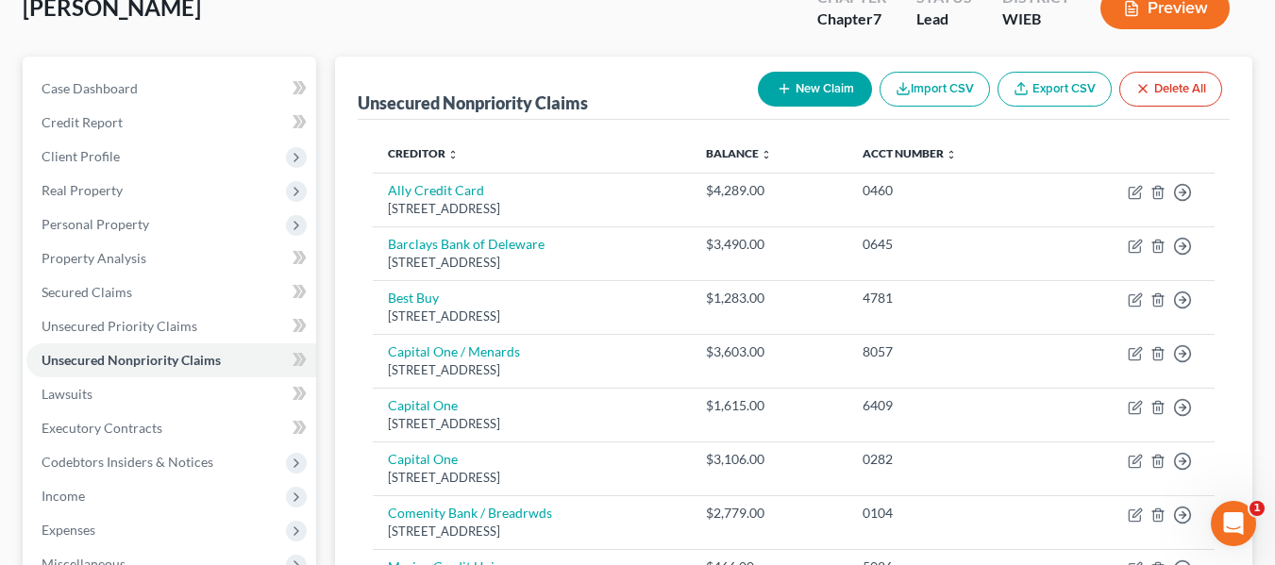
scroll to position [0, 0]
